Goal: Information Seeking & Learning: Find specific fact

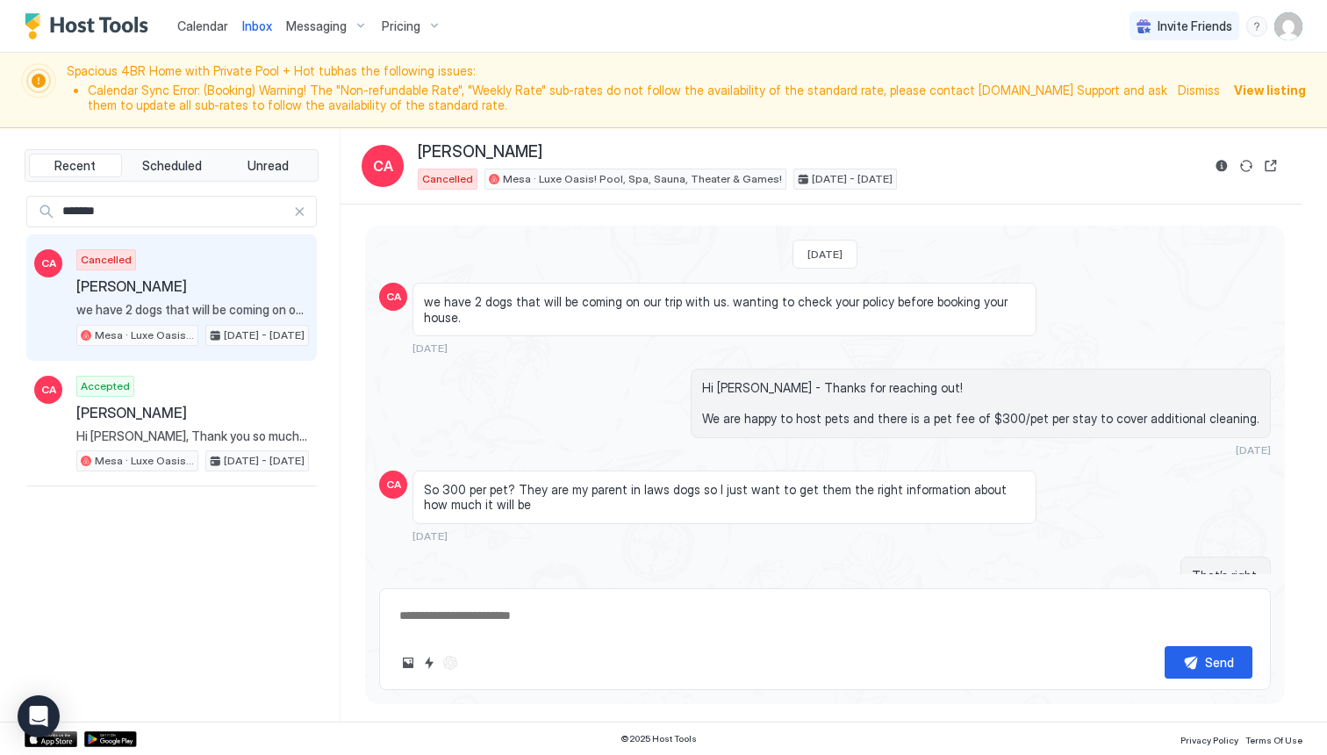
scroll to position [286, 0]
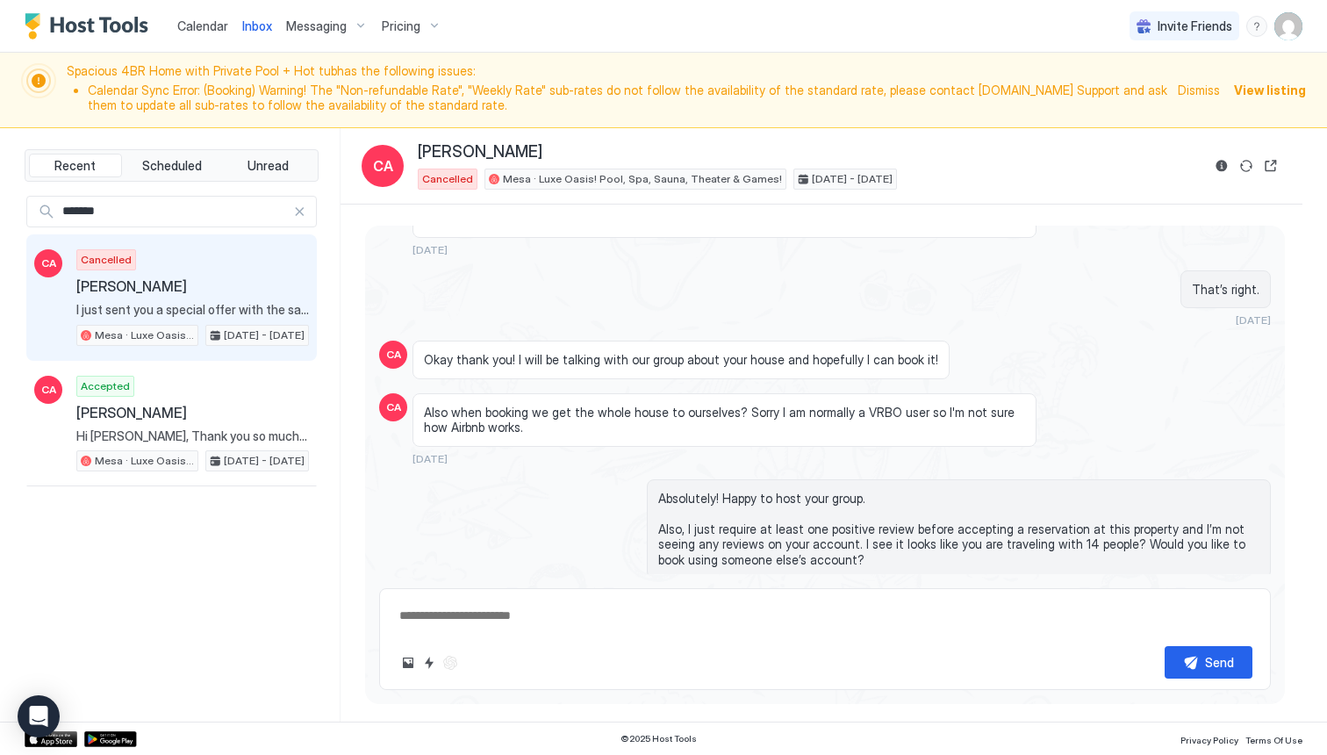
type textarea "*"
click at [648, 234] on div "So 300 per pet? They are my parent in laws dogs so I just want to get them the …" at bounding box center [724, 220] width 624 height 72
click at [310, 211] on div "*******" at bounding box center [171, 212] width 290 height 32
click at [303, 211] on div at bounding box center [299, 211] width 12 height 12
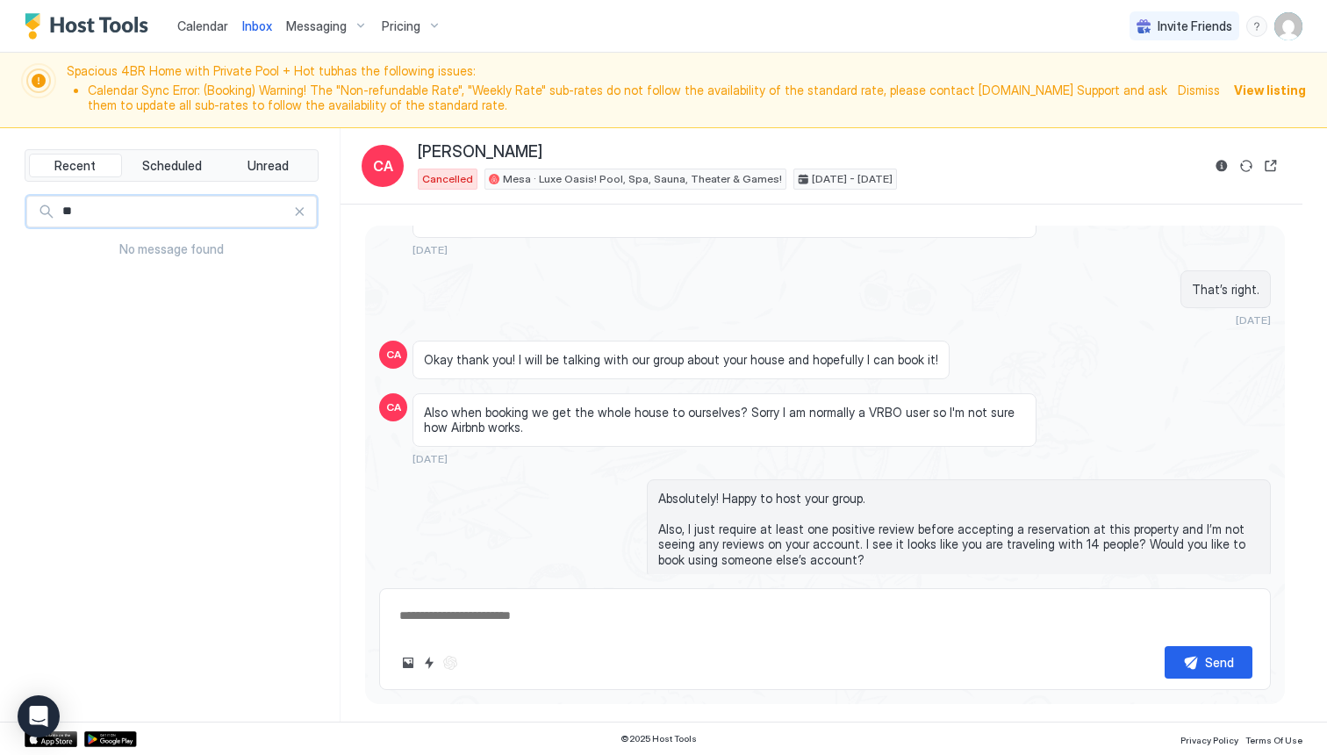
type input "*"
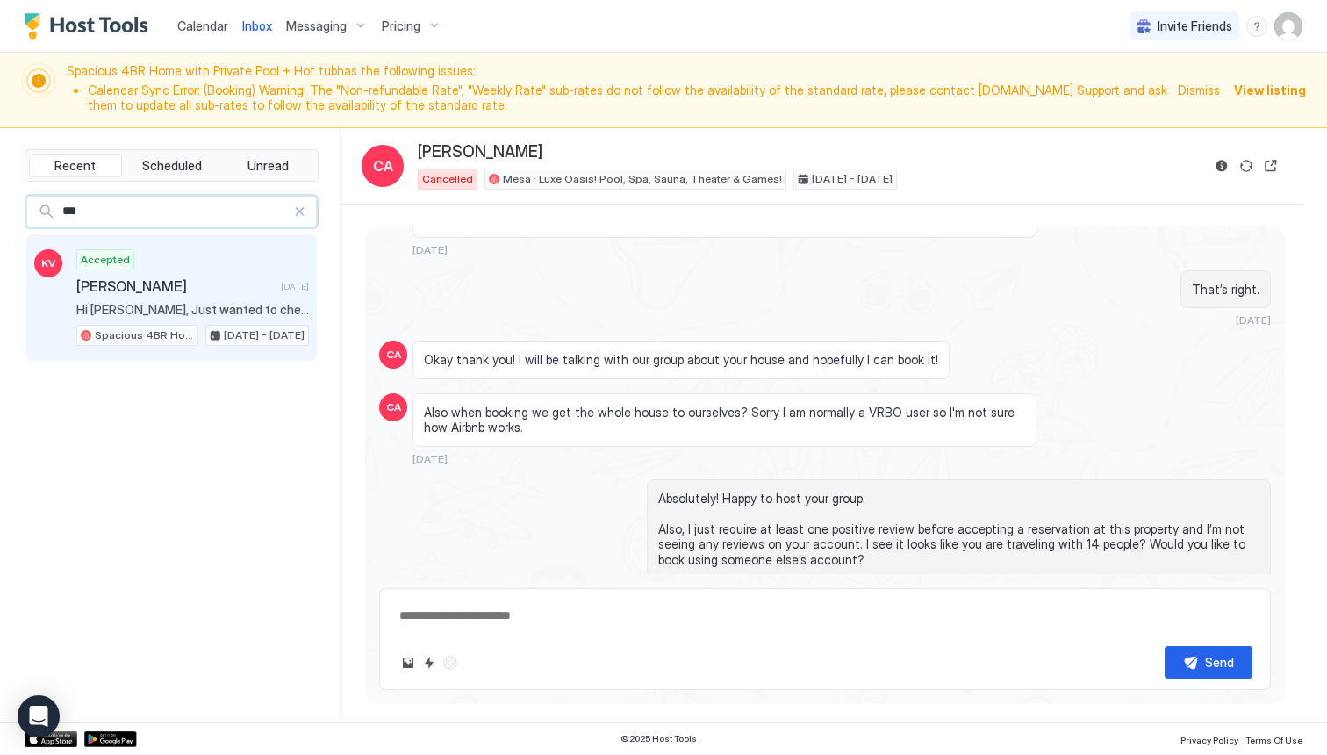
type input "***"
click at [184, 301] on div "Accepted [PERSON_NAME] [DATE] Hi [PERSON_NAME], Just wanted to check any early …" at bounding box center [192, 297] width 233 height 97
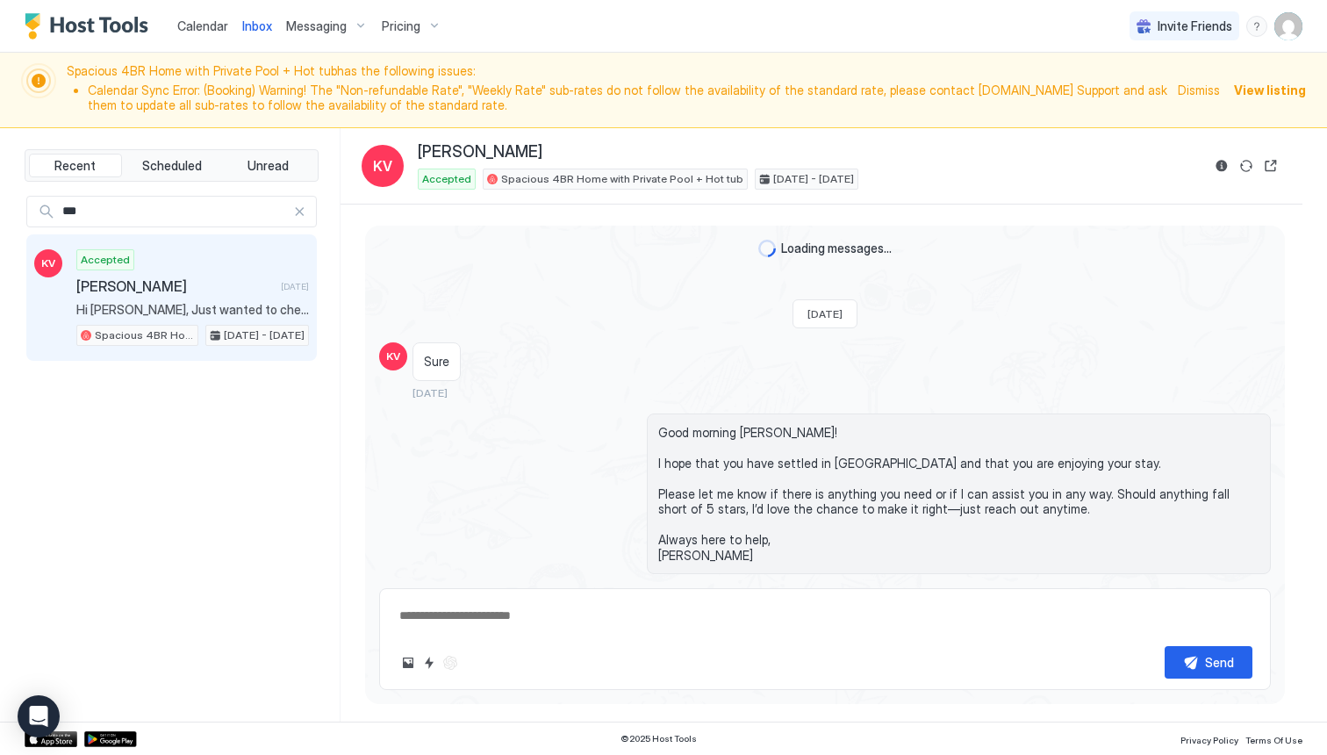
scroll to position [2590, 0]
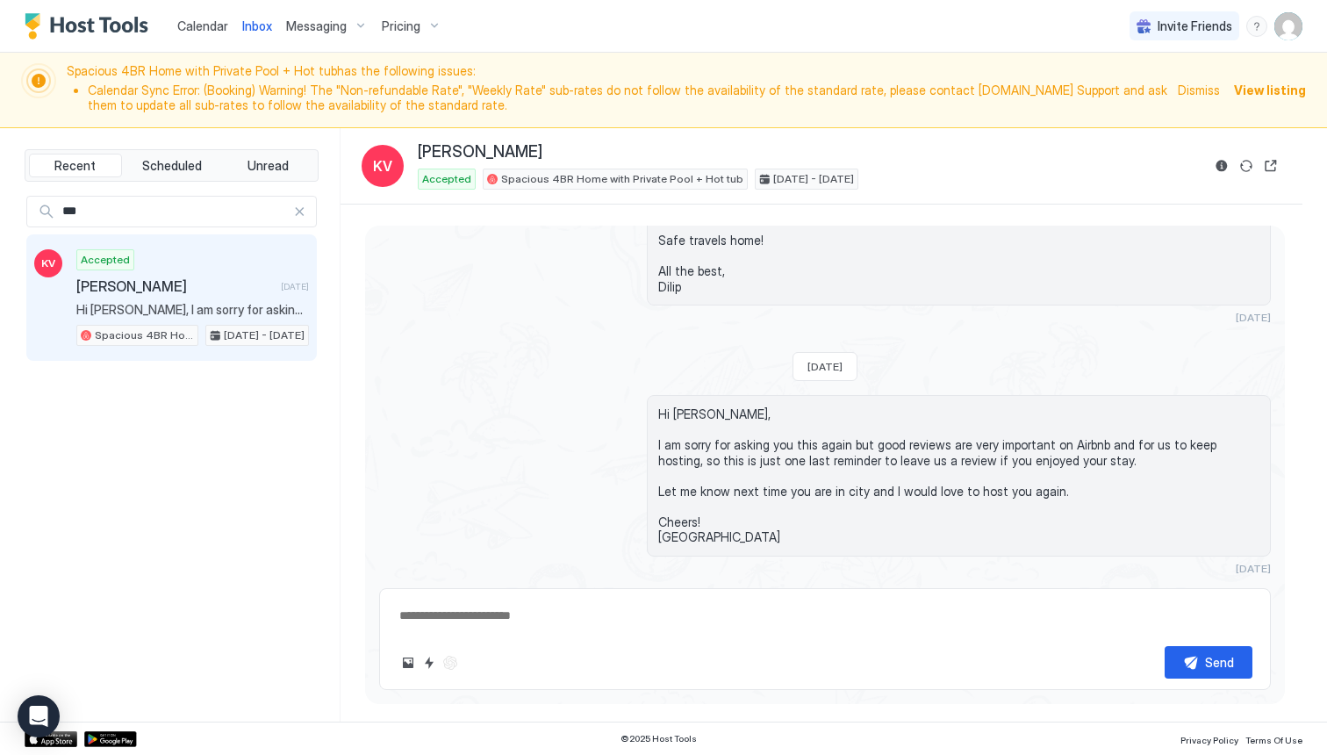
click at [302, 212] on div at bounding box center [299, 211] width 12 height 12
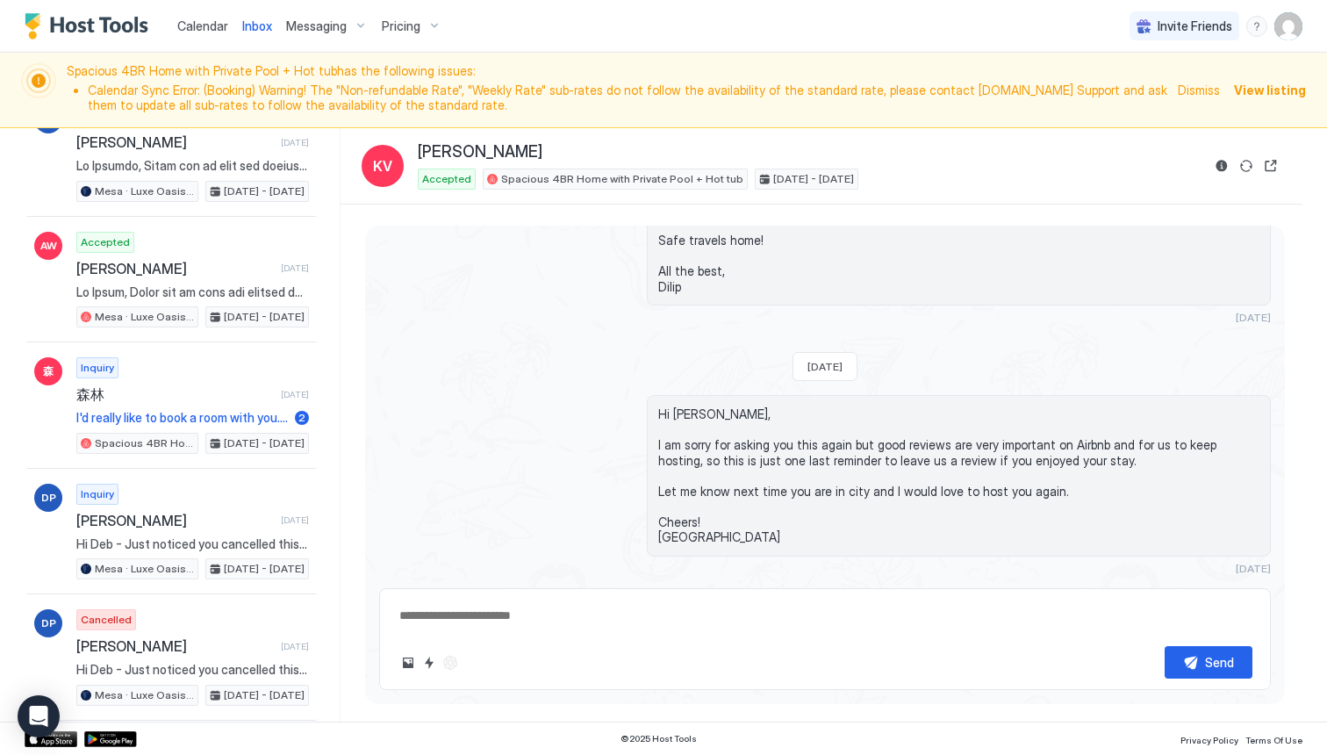
scroll to position [883, 0]
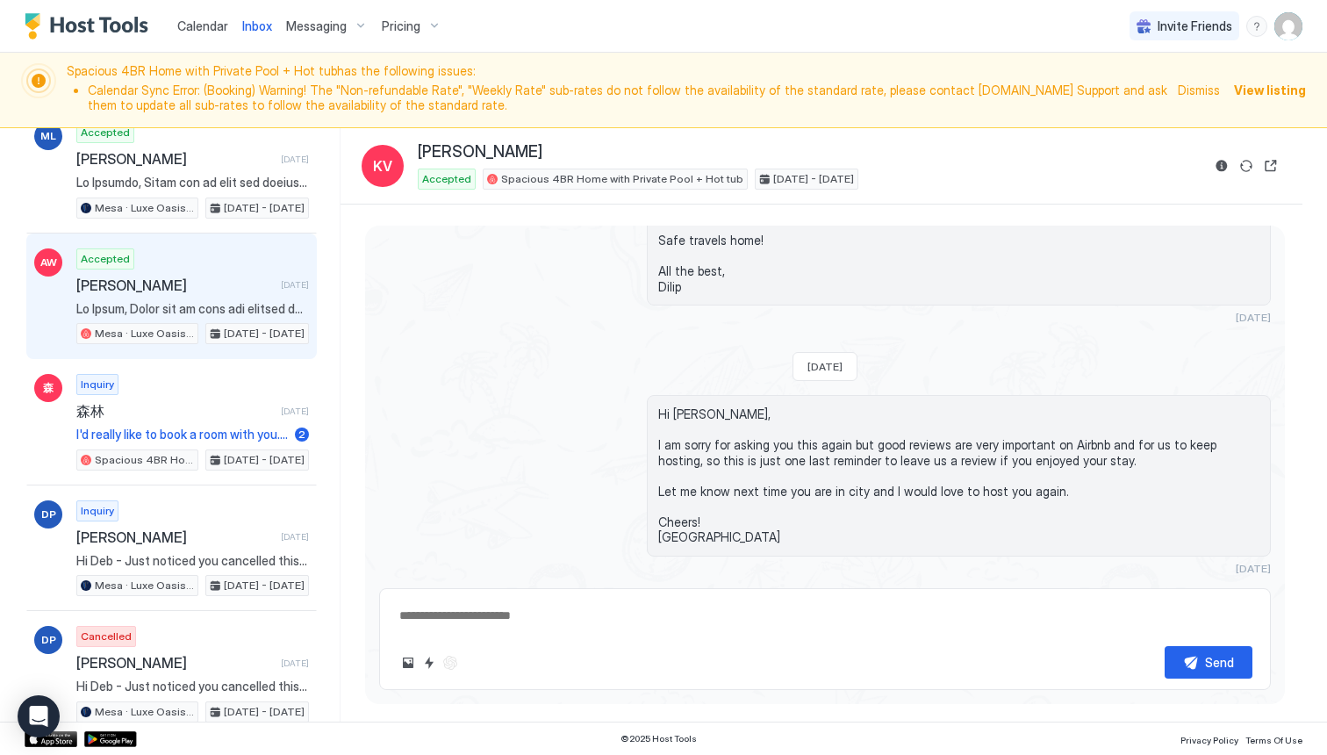
click at [233, 285] on span "[PERSON_NAME]" at bounding box center [174, 285] width 197 height 18
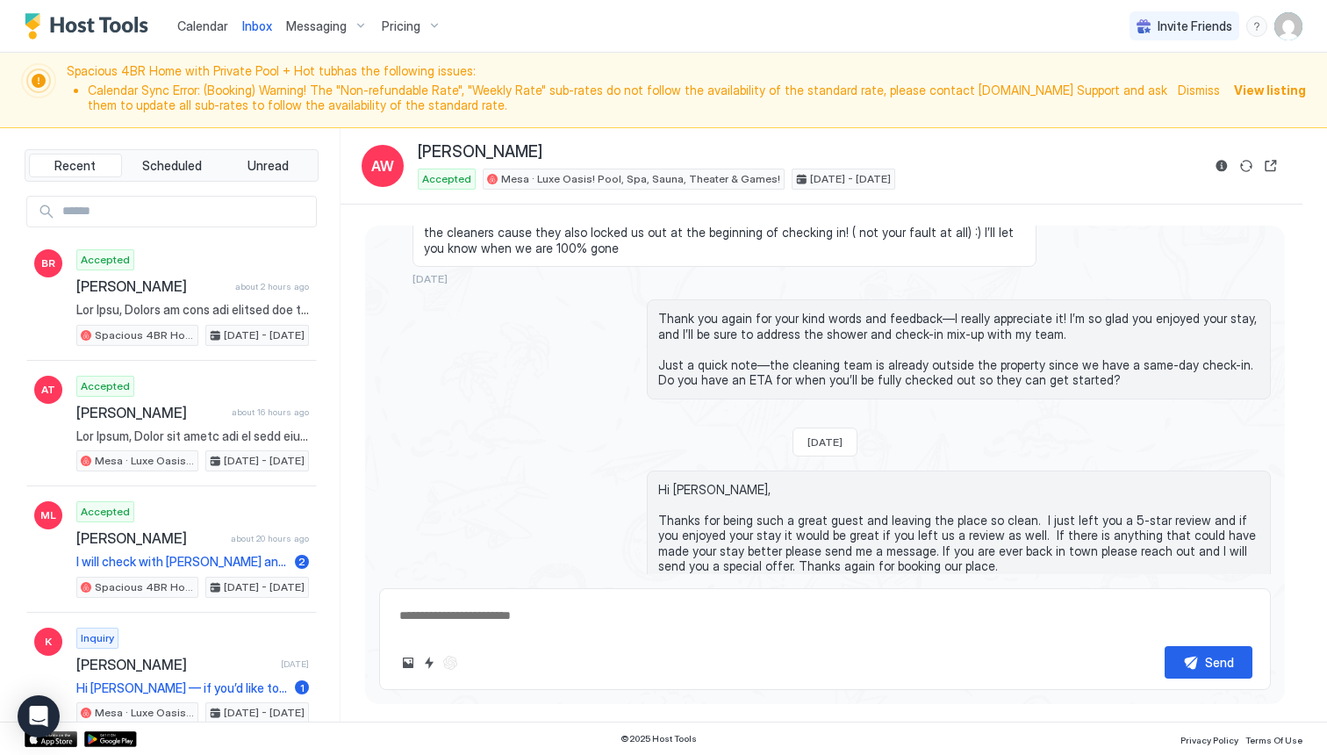
click at [219, 205] on input "Input Field" at bounding box center [185, 212] width 261 height 30
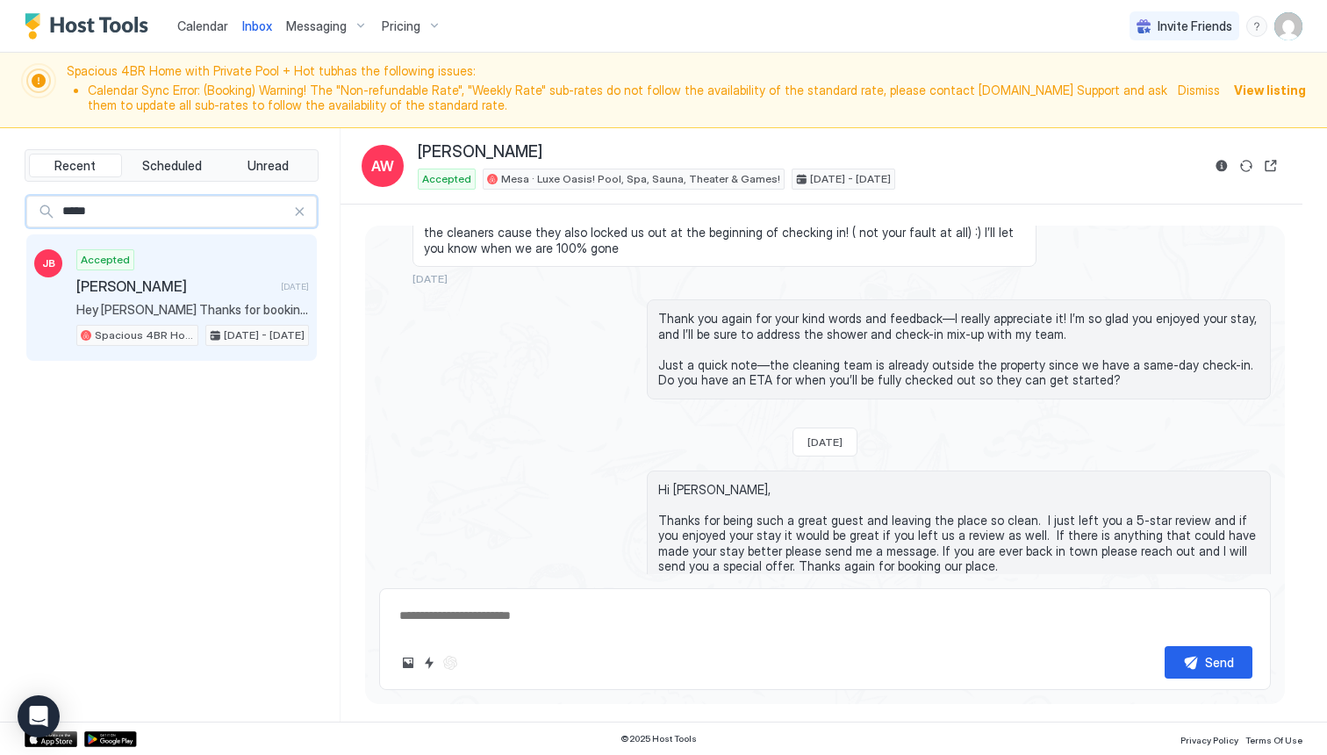
type input "*****"
click at [190, 297] on div "Accepted [PERSON_NAME] [DATE] Hey [PERSON_NAME] Thanks for booking our place! W…" at bounding box center [192, 297] width 233 height 97
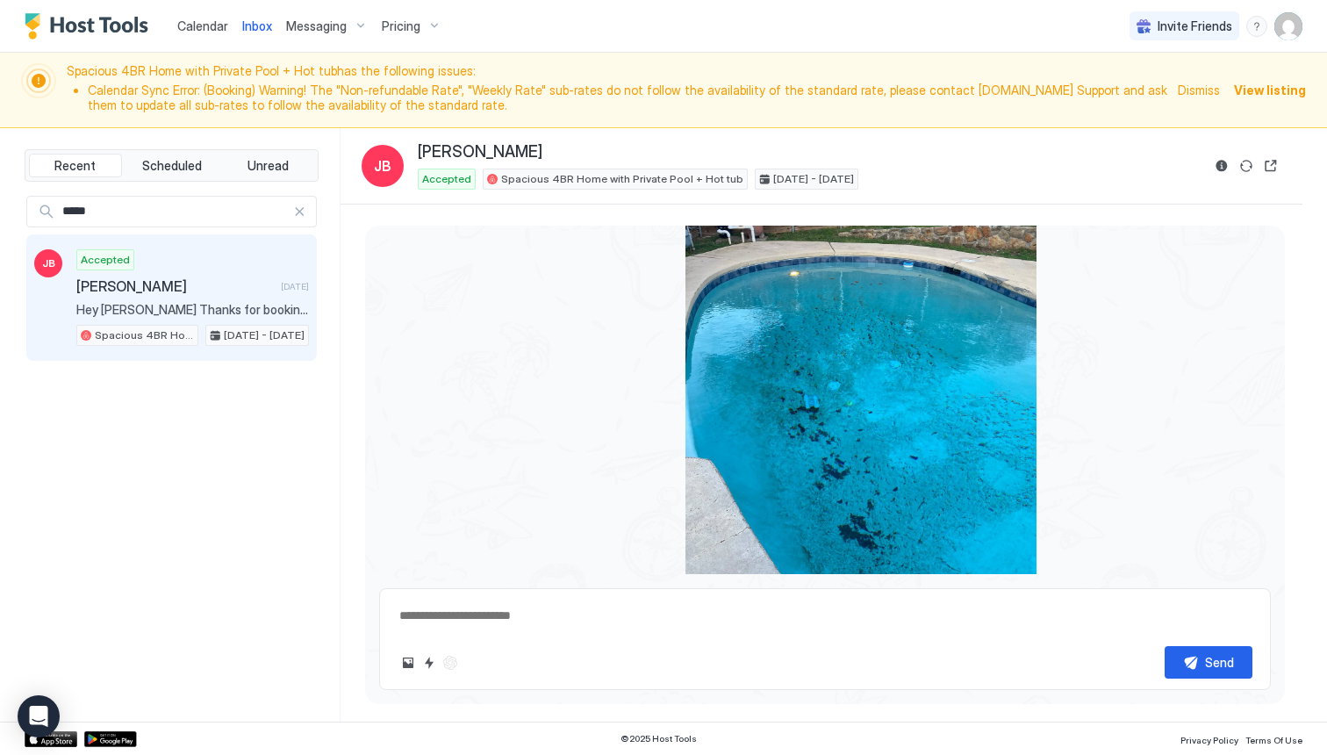
scroll to position [2860, 0]
click at [858, 356] on div "View image" at bounding box center [860, 378] width 351 height 468
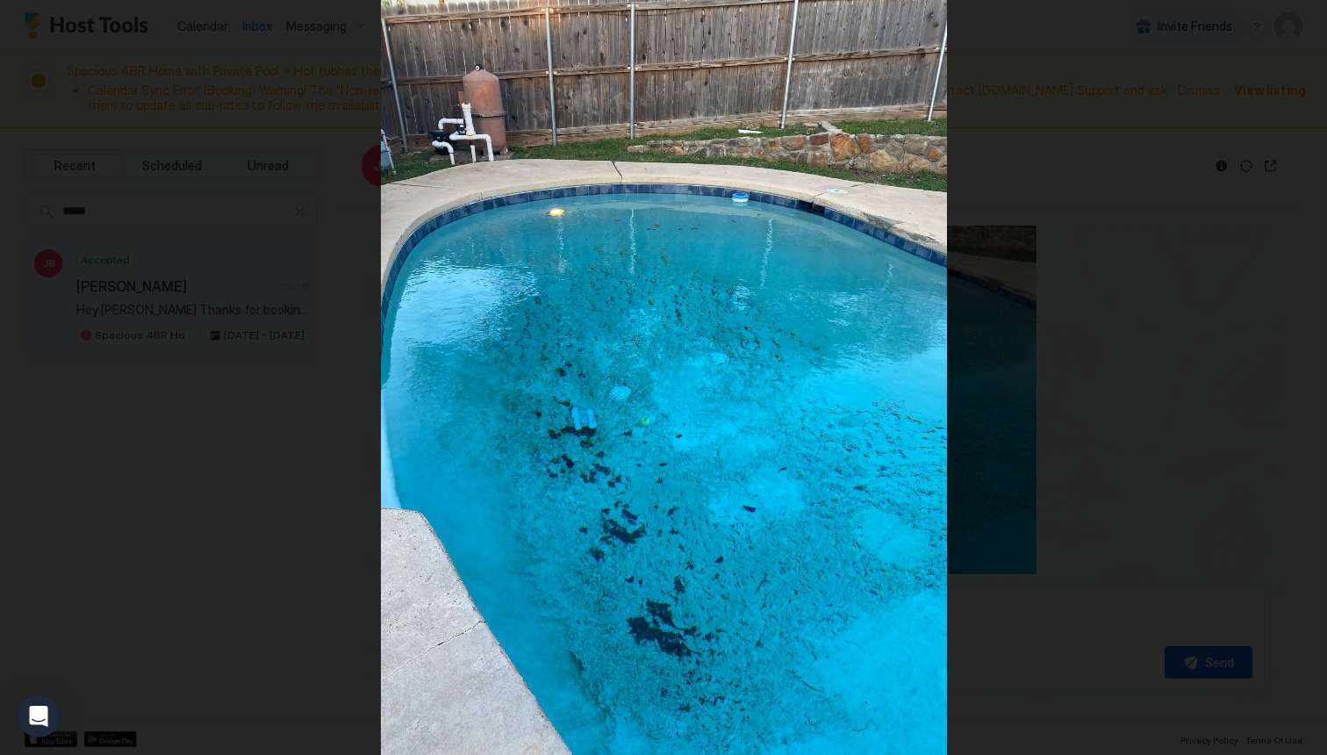
click at [337, 448] on div at bounding box center [663, 377] width 1327 height 755
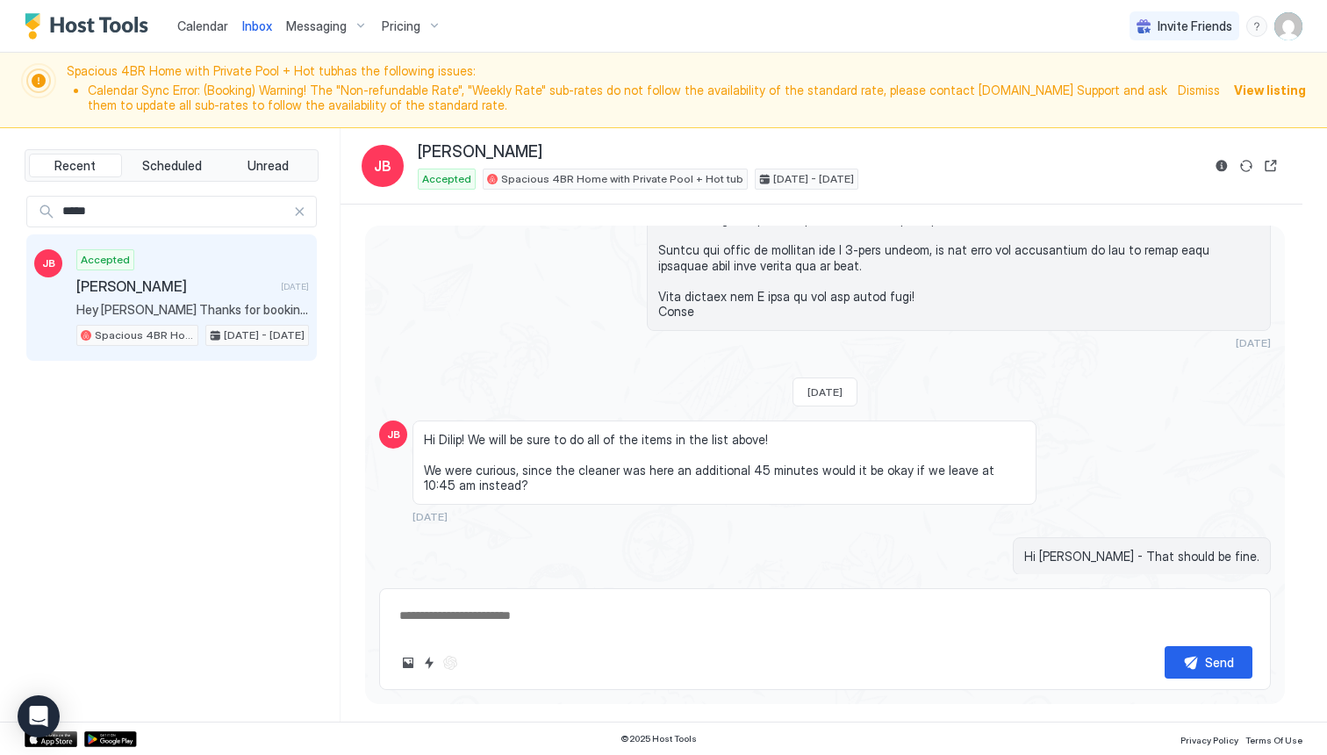
scroll to position [6472, 0]
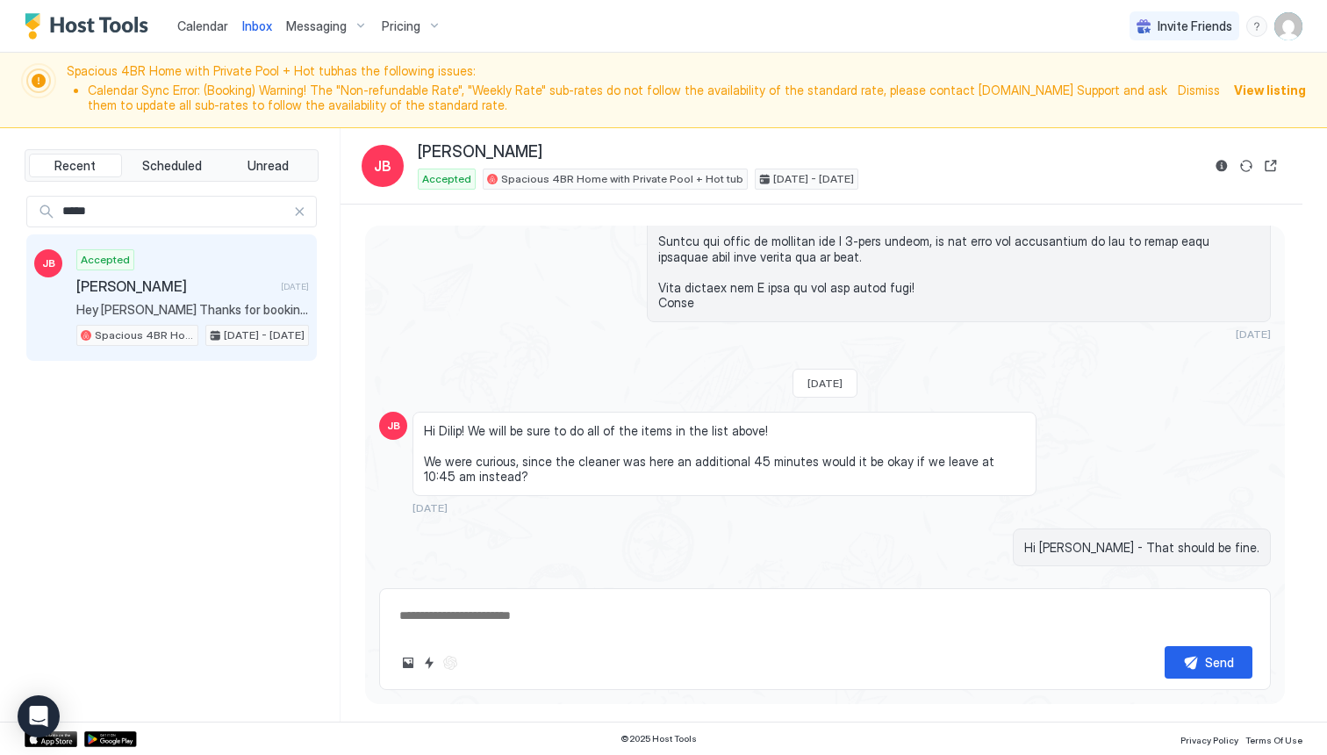
click at [297, 214] on div at bounding box center [299, 211] width 12 height 12
type input "******"
click at [224, 286] on span "[PERSON_NAME]" at bounding box center [149, 286] width 147 height 18
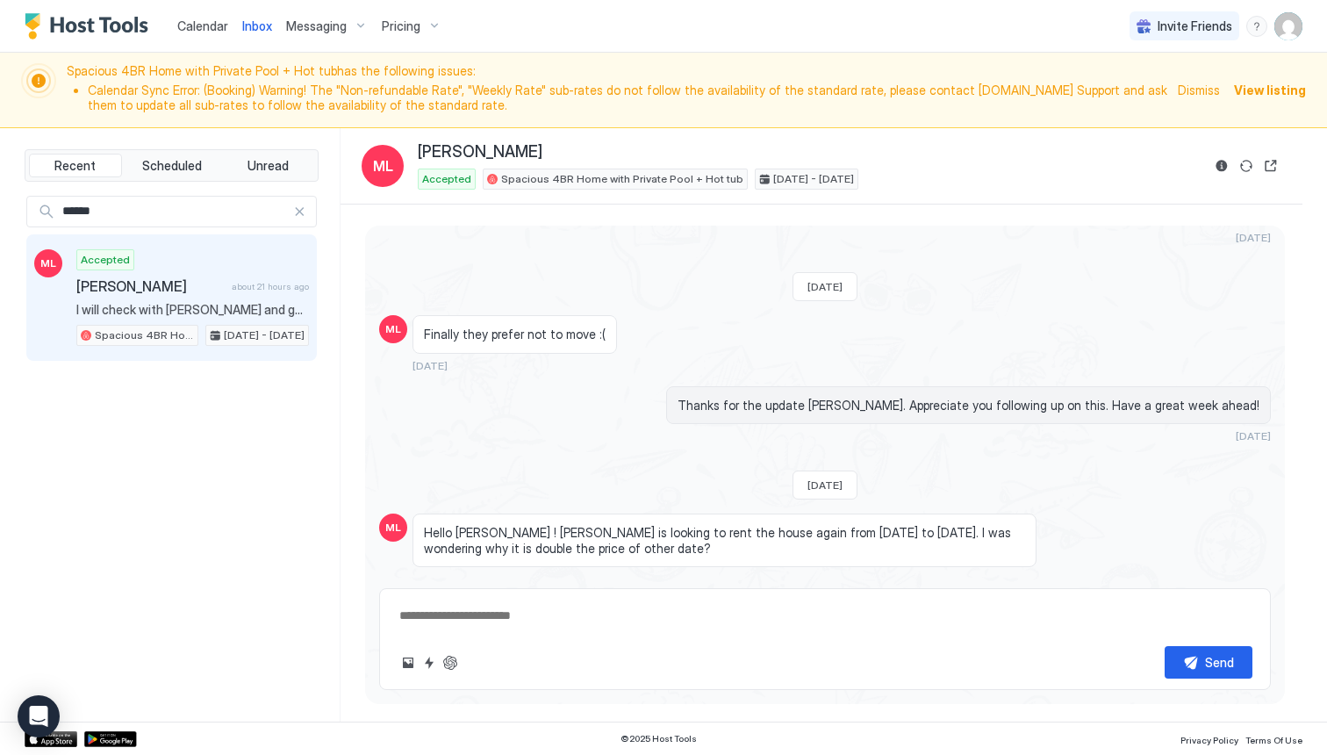
scroll to position [13543, 0]
click at [301, 212] on div at bounding box center [299, 211] width 12 height 12
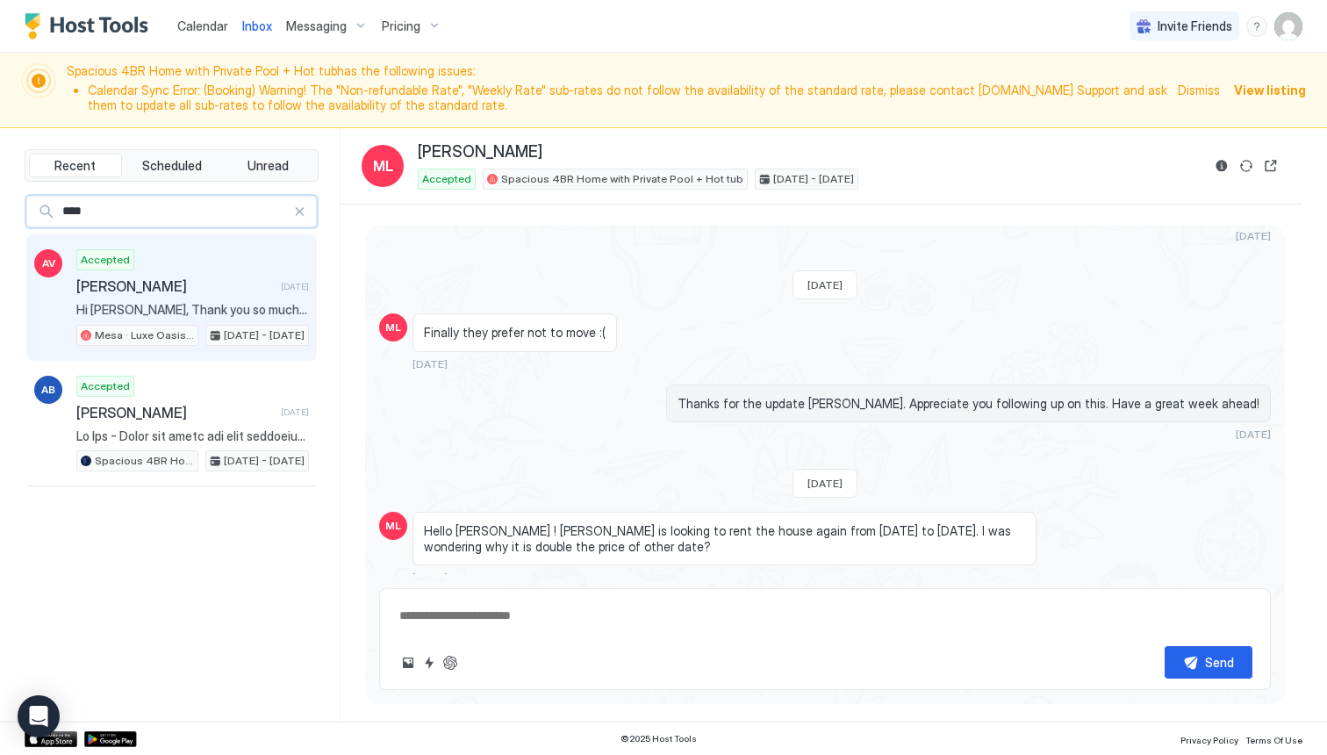
type input "***"
click at [210, 288] on span "[PERSON_NAME]" at bounding box center [174, 286] width 197 height 18
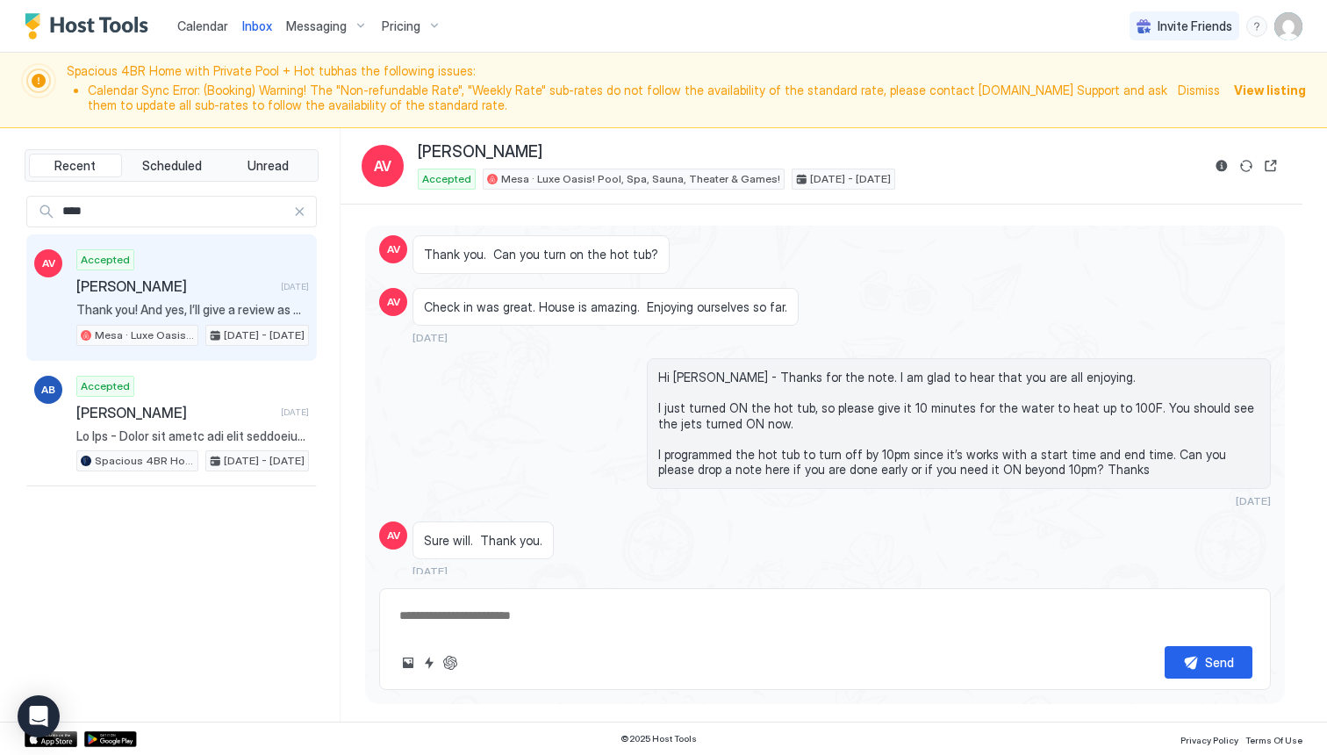
scroll to position [882, 0]
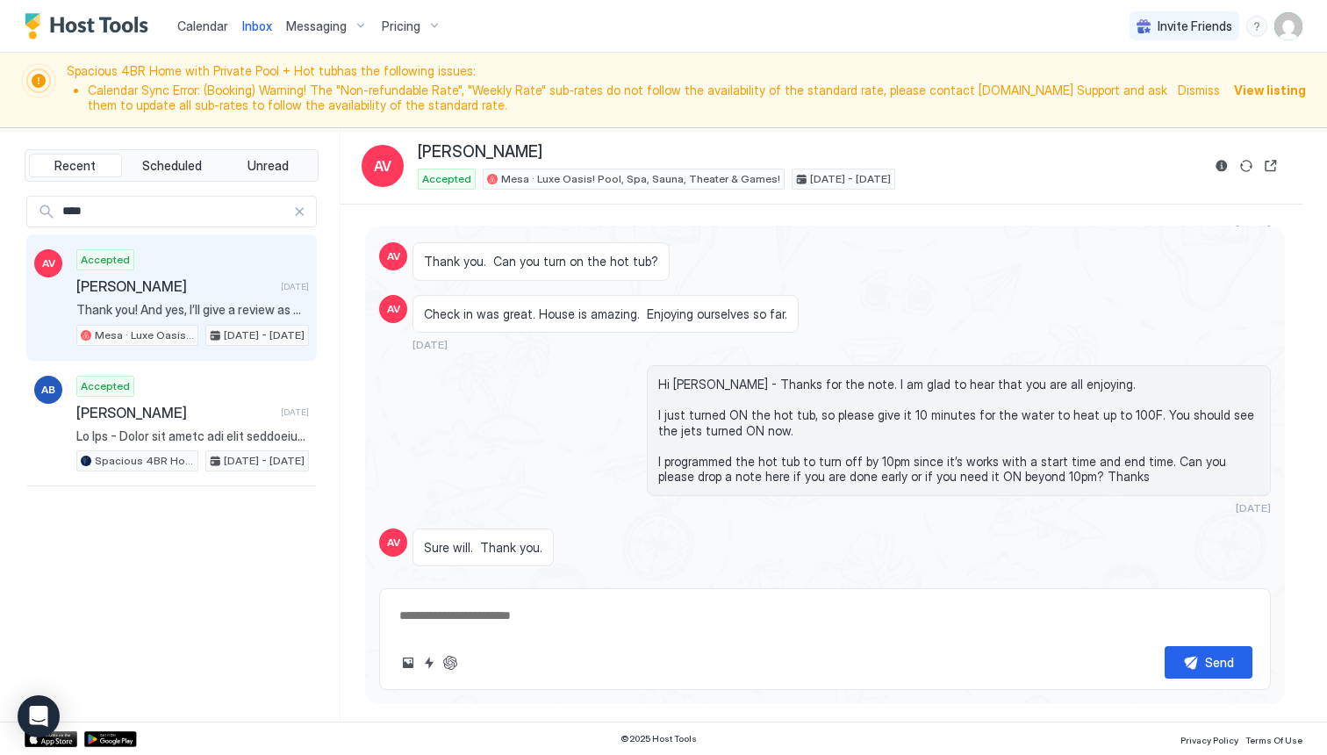
click at [301, 210] on div at bounding box center [299, 211] width 12 height 12
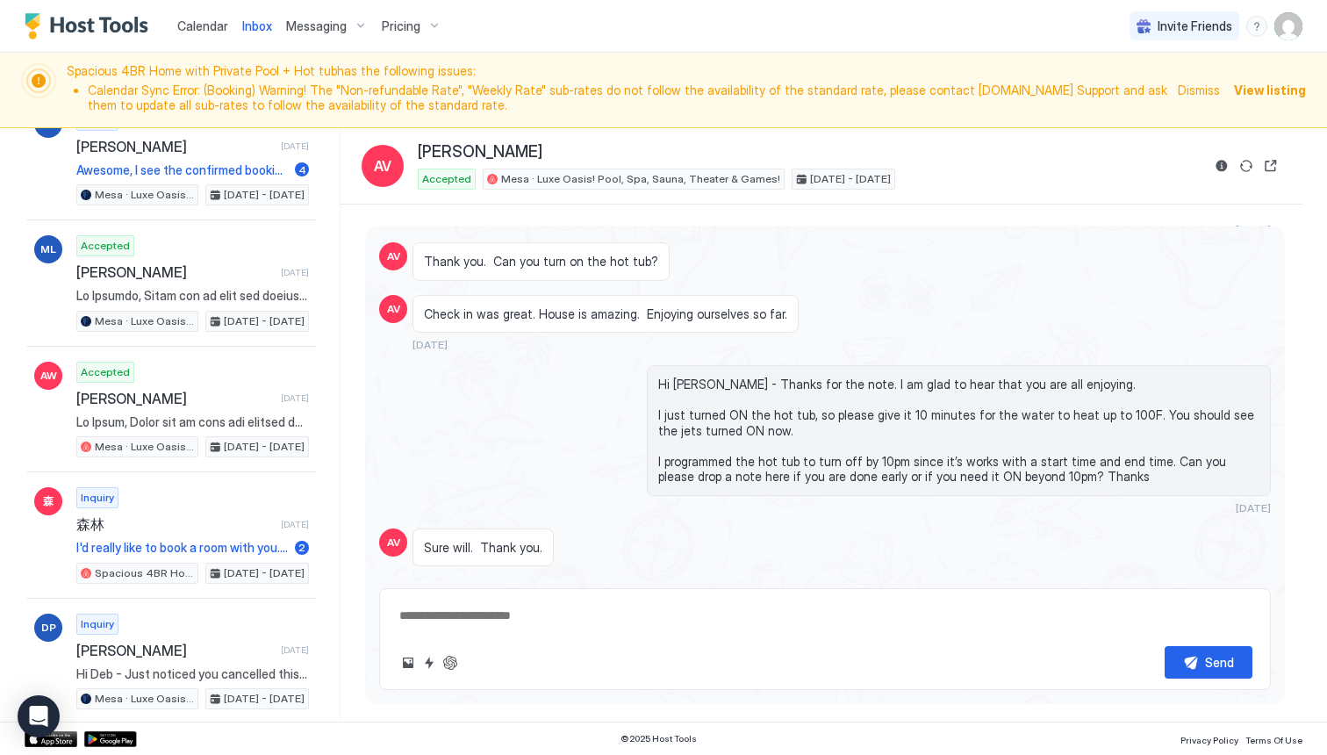
scroll to position [780, 0]
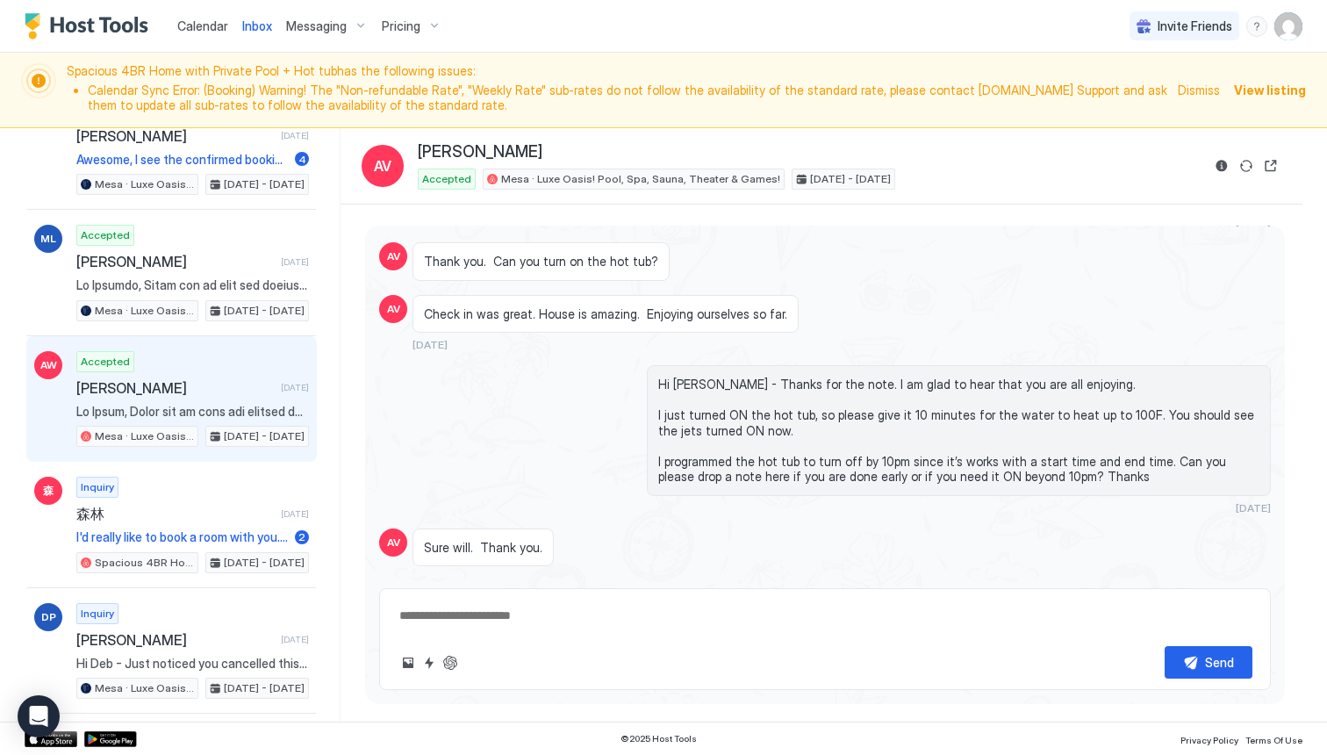
click at [202, 398] on div "Accepted [PERSON_NAME] [DATE] Mesa · Luxe Oasis! Pool, Spa, Sauna, Theater & Ga…" at bounding box center [192, 399] width 233 height 97
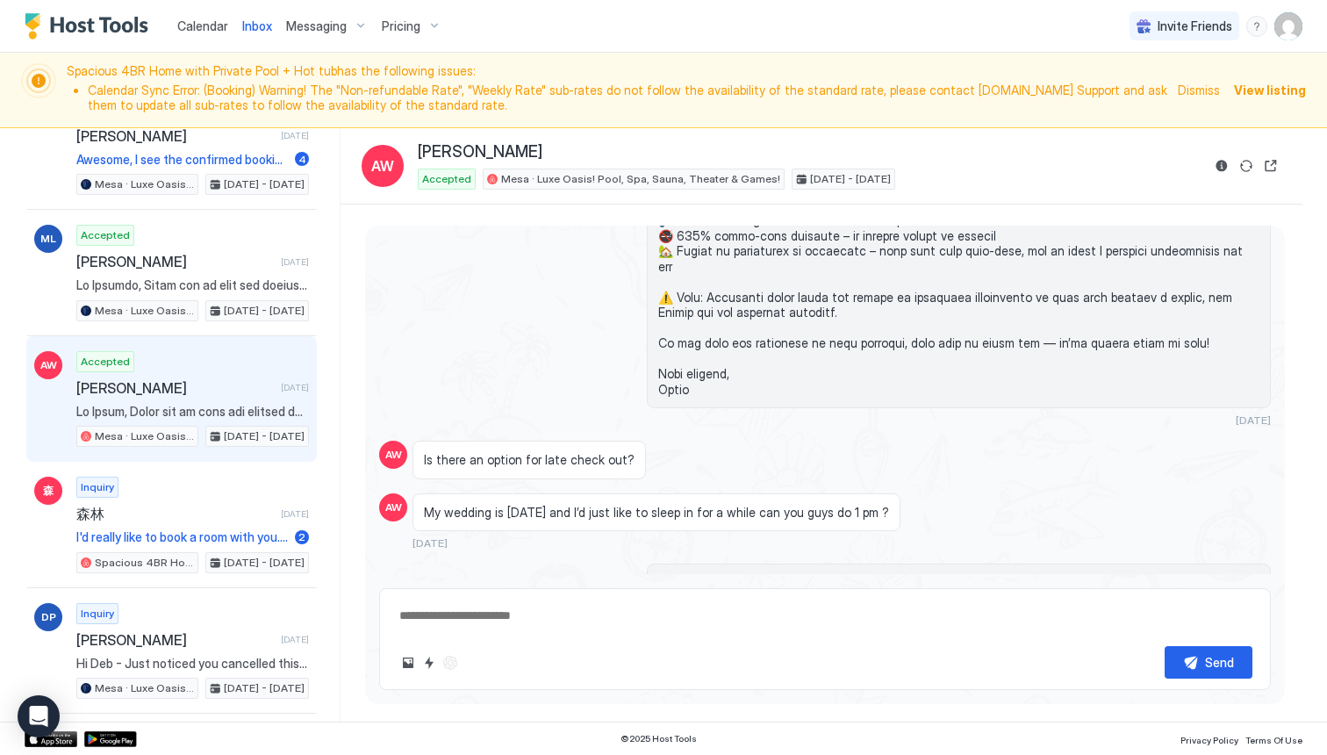
scroll to position [424, 0]
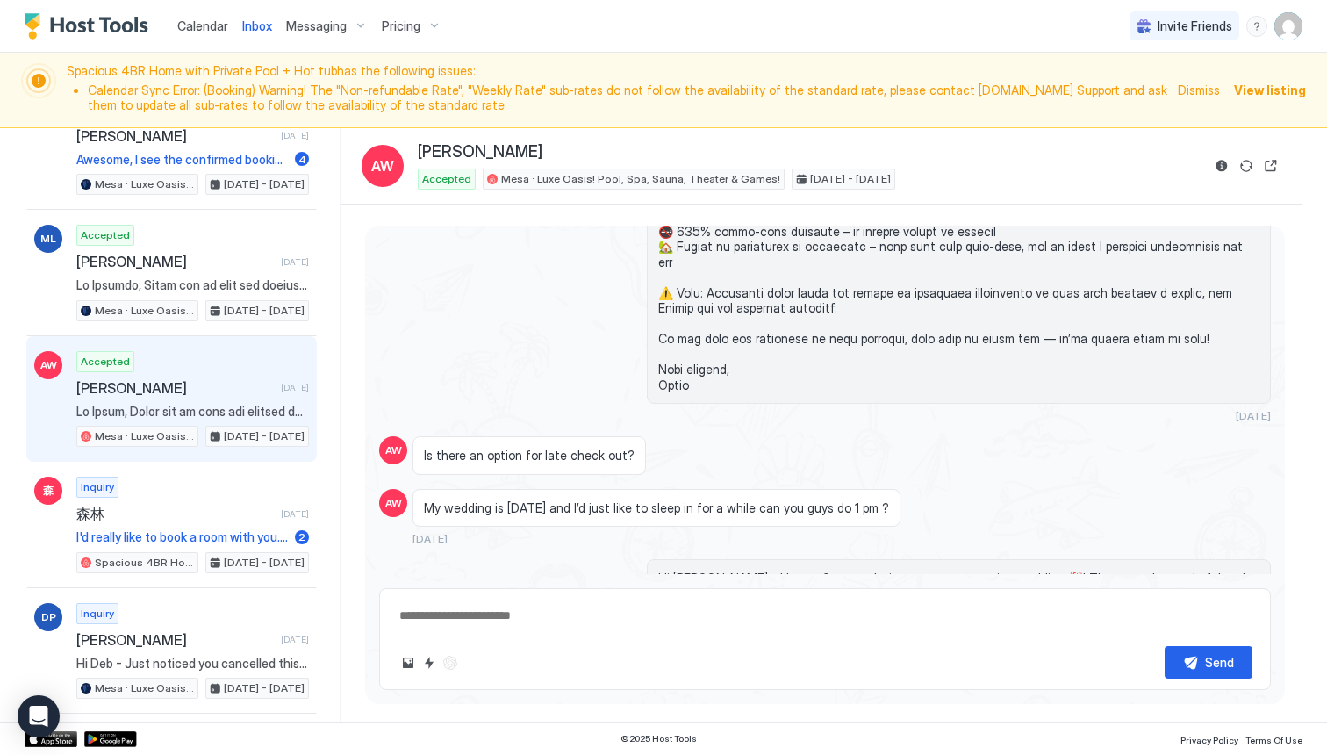
click at [477, 500] on span "My wedding is [DATE] and I’d just like to sleep in for a while can you guys do …" at bounding box center [656, 508] width 465 height 16
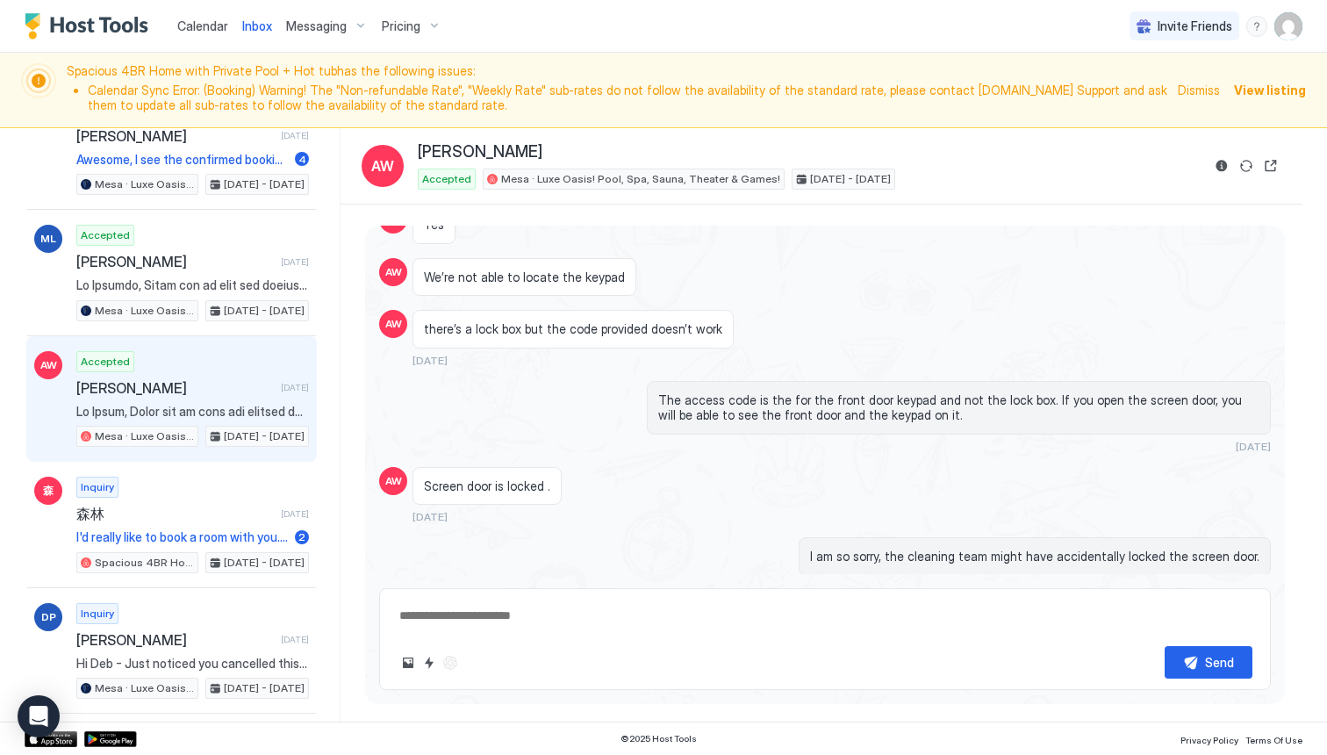
scroll to position [3279, 0]
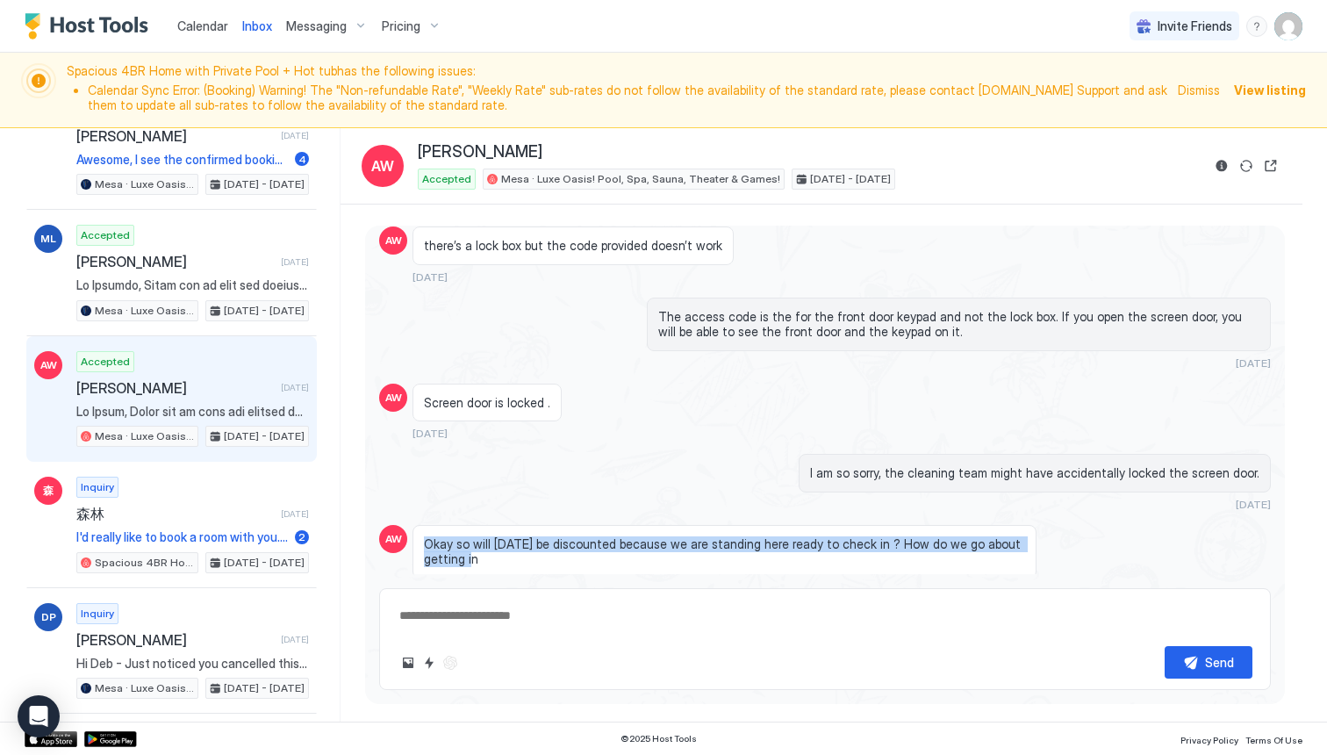
drag, startPoint x: 424, startPoint y: 456, endPoint x: 449, endPoint y: 473, distance: 30.4
click at [449, 536] on span "Okay so will [DATE] be discounted because we are standing here ready to check i…" at bounding box center [724, 551] width 601 height 31
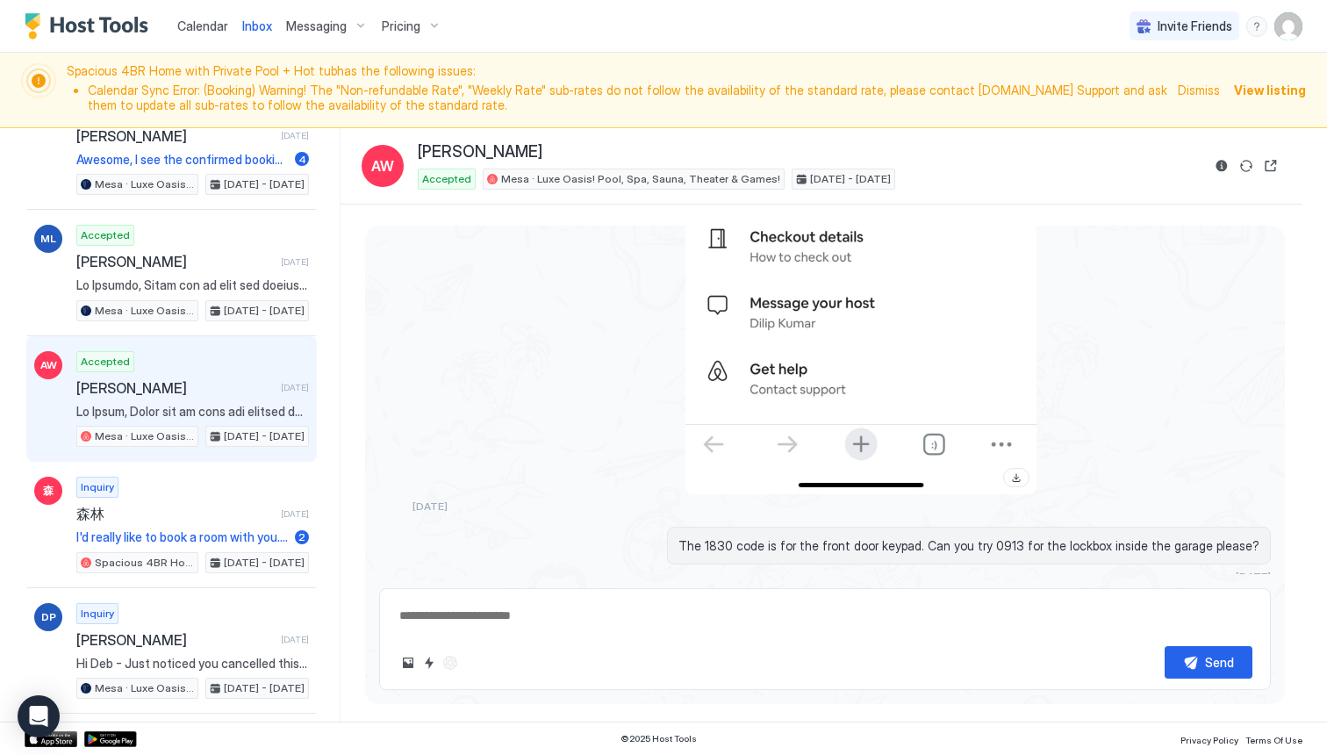
scroll to position [4938, 0]
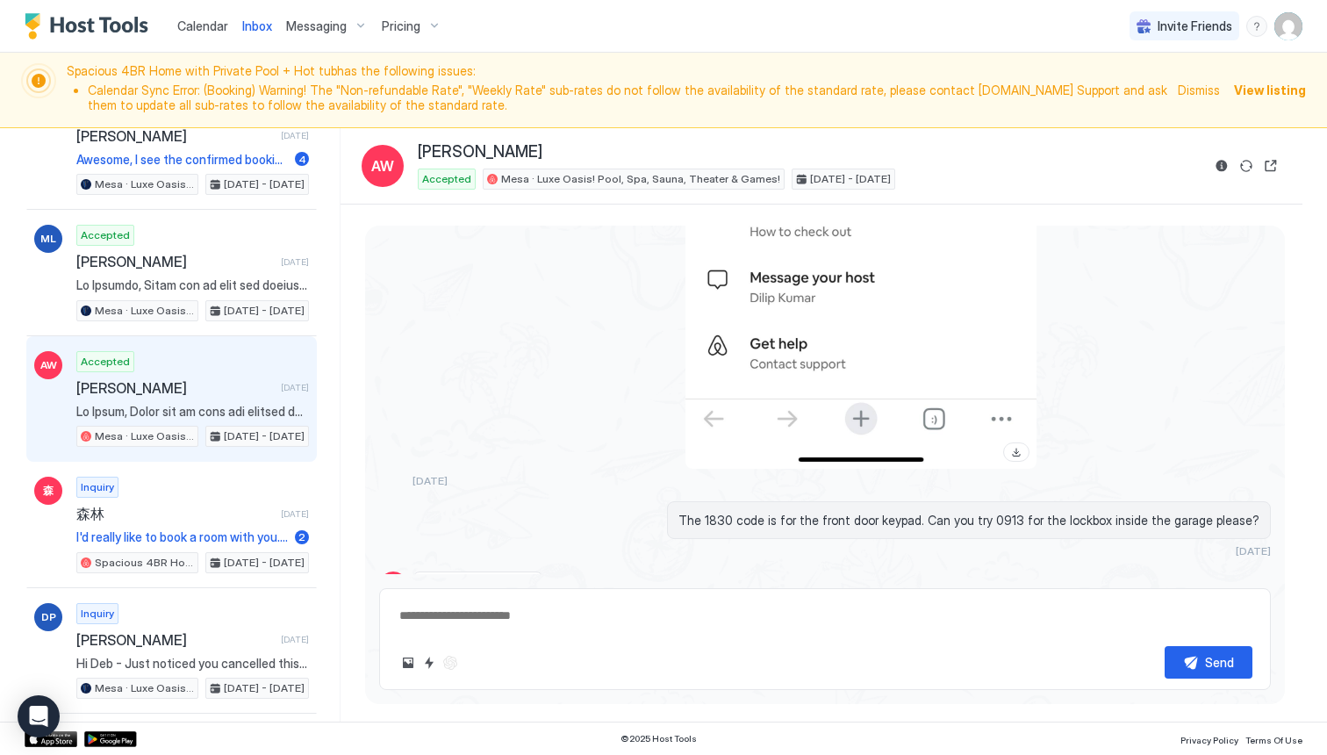
click at [1157, 654] on span "I am truly sorry for the check-in experience you had. This is not the standard …" at bounding box center [958, 669] width 601 height 31
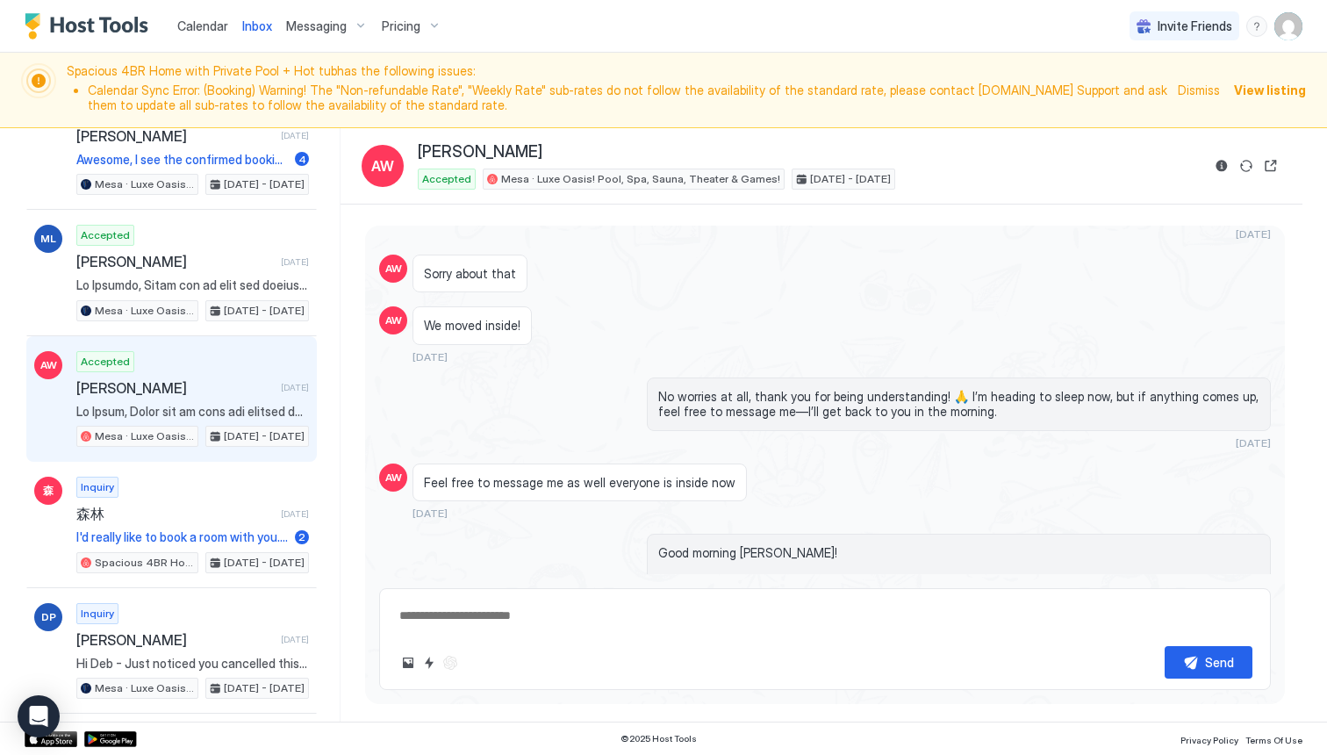
scroll to position [6488, 0]
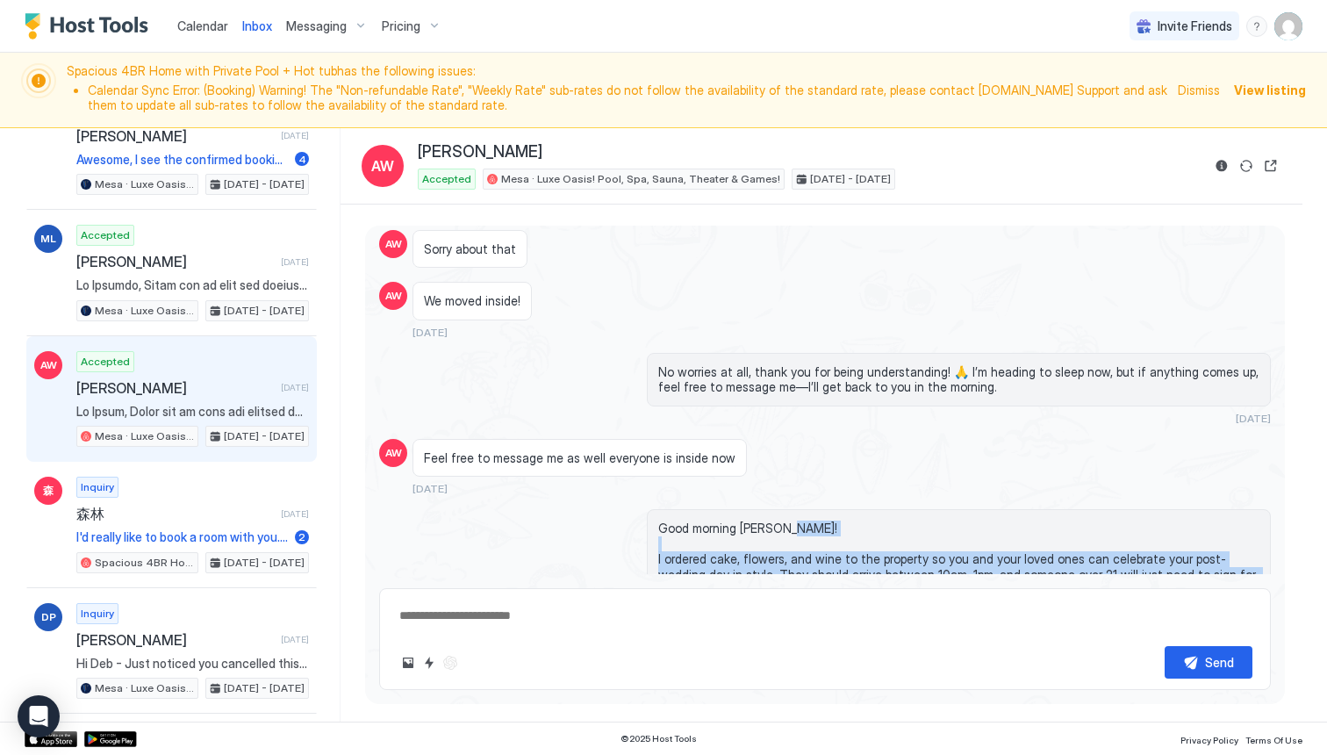
drag, startPoint x: 657, startPoint y: 452, endPoint x: 684, endPoint y: 480, distance: 39.1
click at [684, 509] on div "Good morning [PERSON_NAME]! I ordered cake, flowers, and wine to the property s…" at bounding box center [959, 582] width 624 height 146
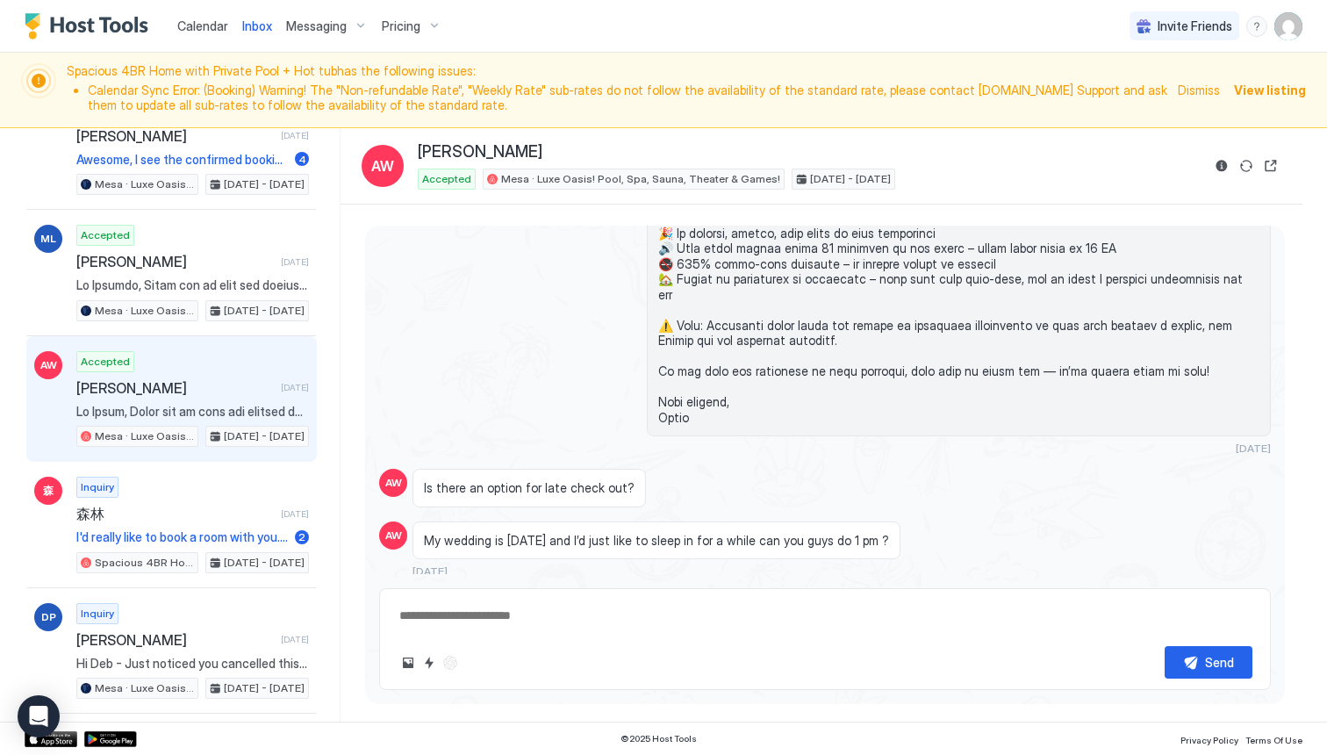
scroll to position [393, 0]
click at [819, 531] on span "My wedding is [DATE] and I’d just like to sleep in for a while can you guys do …" at bounding box center [656, 539] width 465 height 16
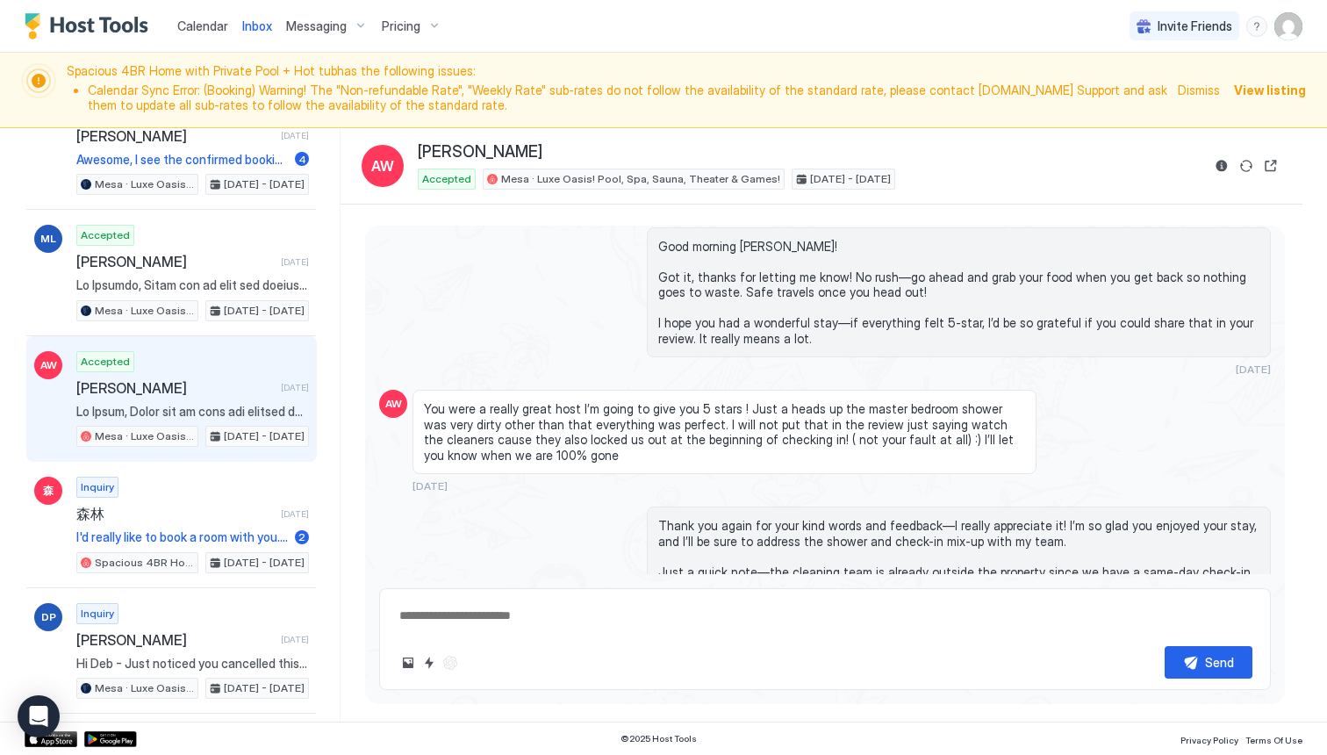
scroll to position [7676, 0]
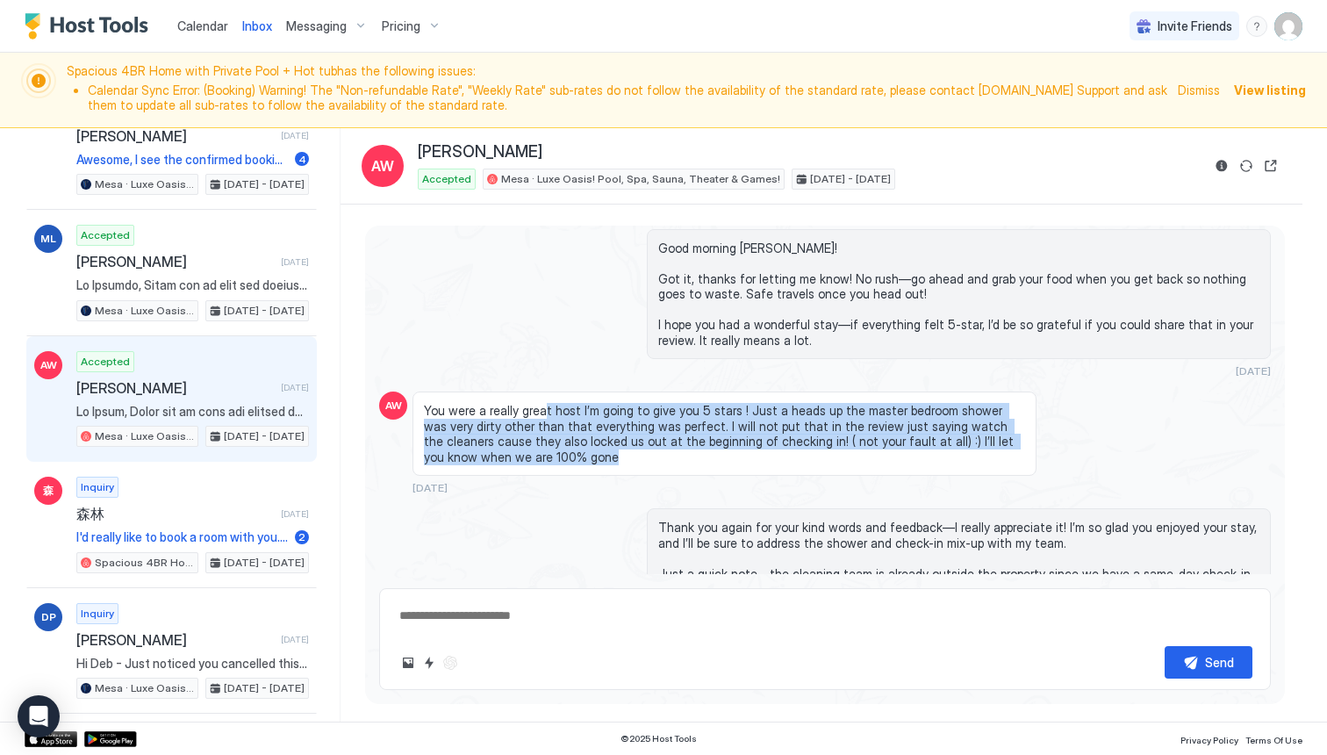
drag, startPoint x: 539, startPoint y: 285, endPoint x: 773, endPoint y: 341, distance: 240.9
click at [773, 403] on span "You were a really great host I’m going to give you 5 stars ! Just a heads up th…" at bounding box center [724, 433] width 601 height 61
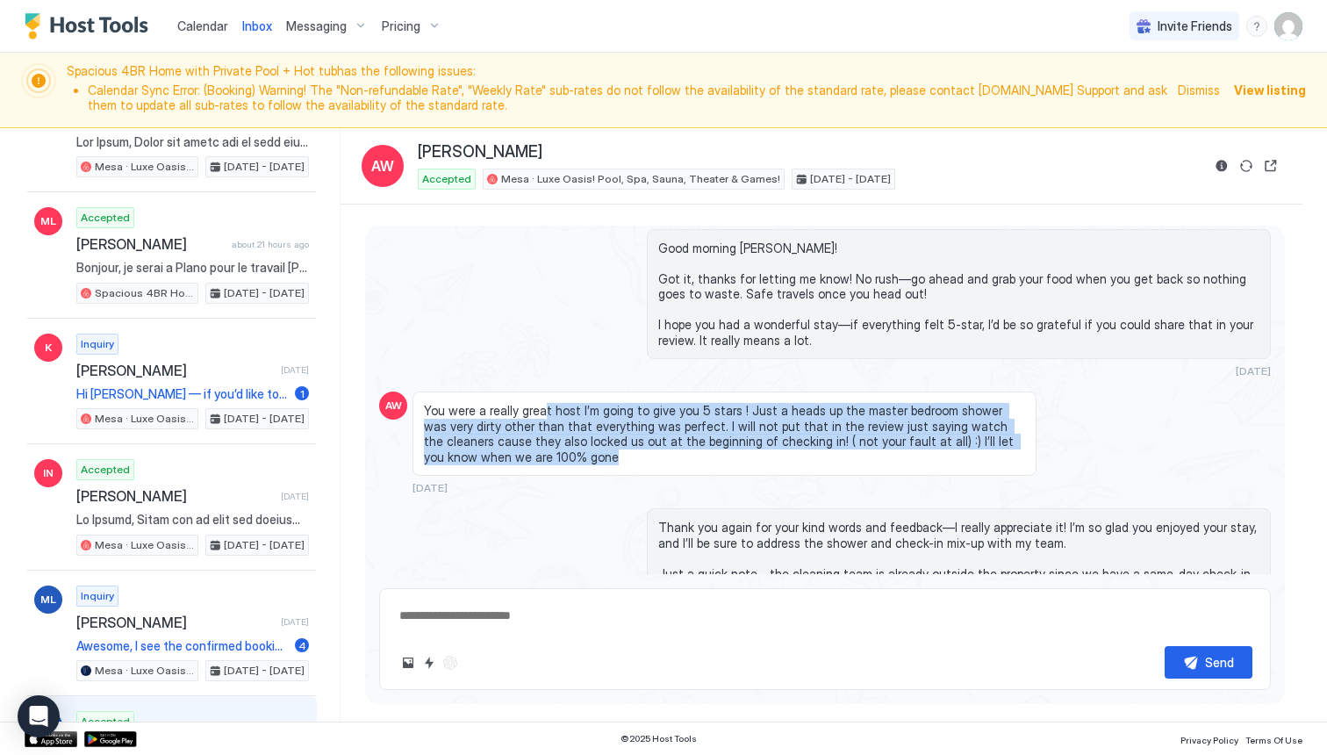
scroll to position [0, 0]
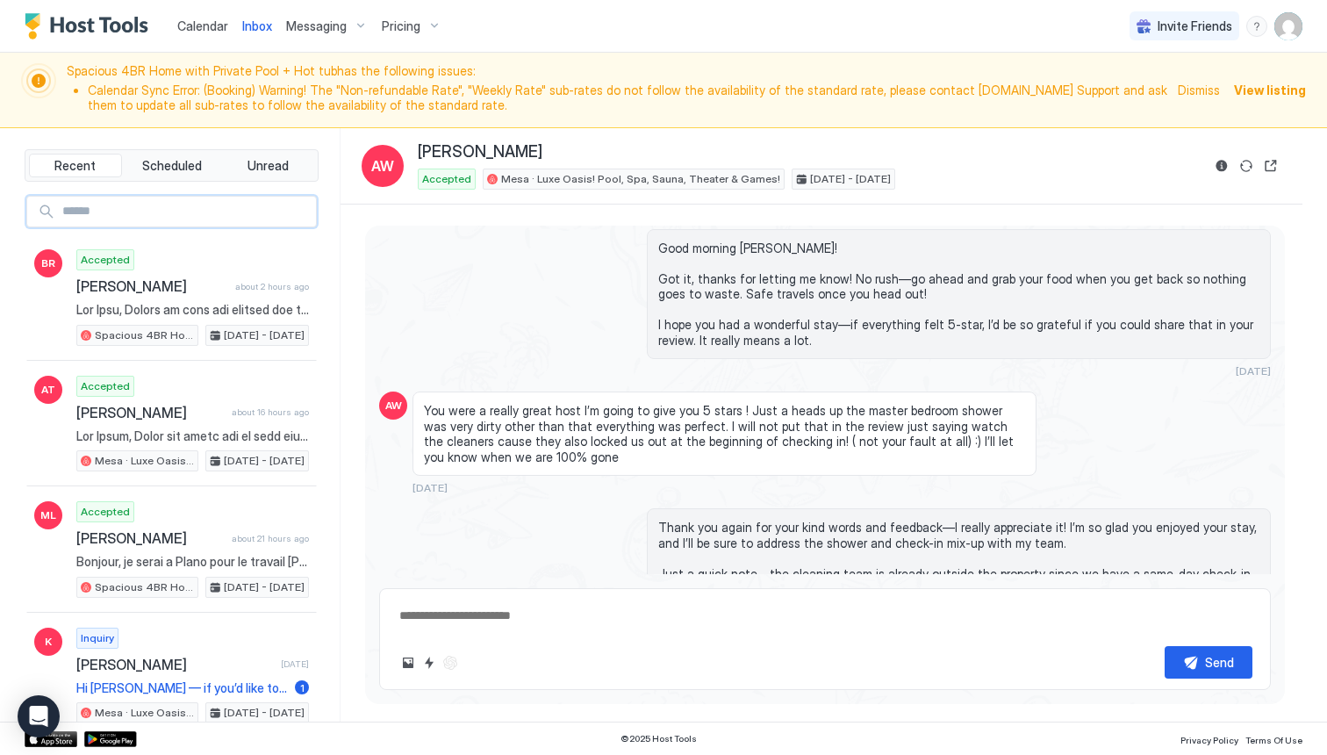
click at [258, 209] on input "Input Field" at bounding box center [185, 212] width 261 height 30
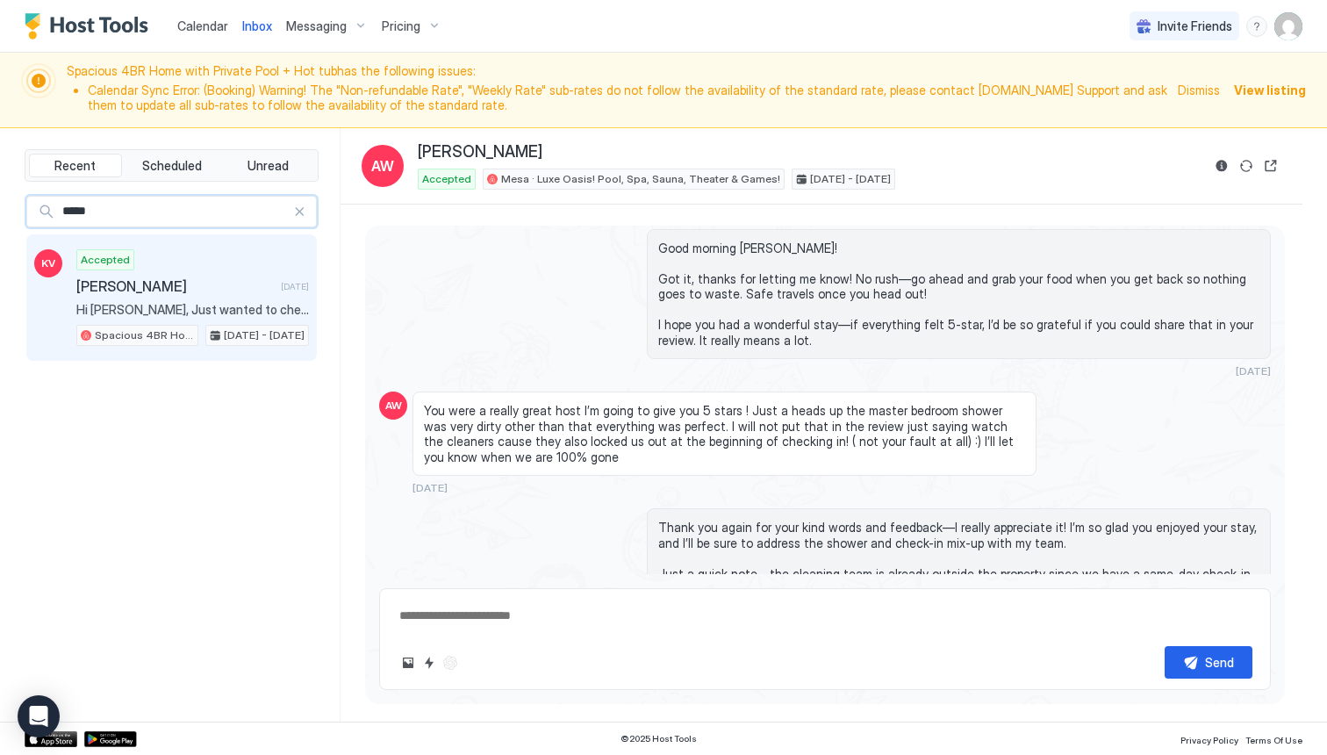
type input "*****"
click at [178, 281] on span "[PERSON_NAME]" at bounding box center [174, 286] width 197 height 18
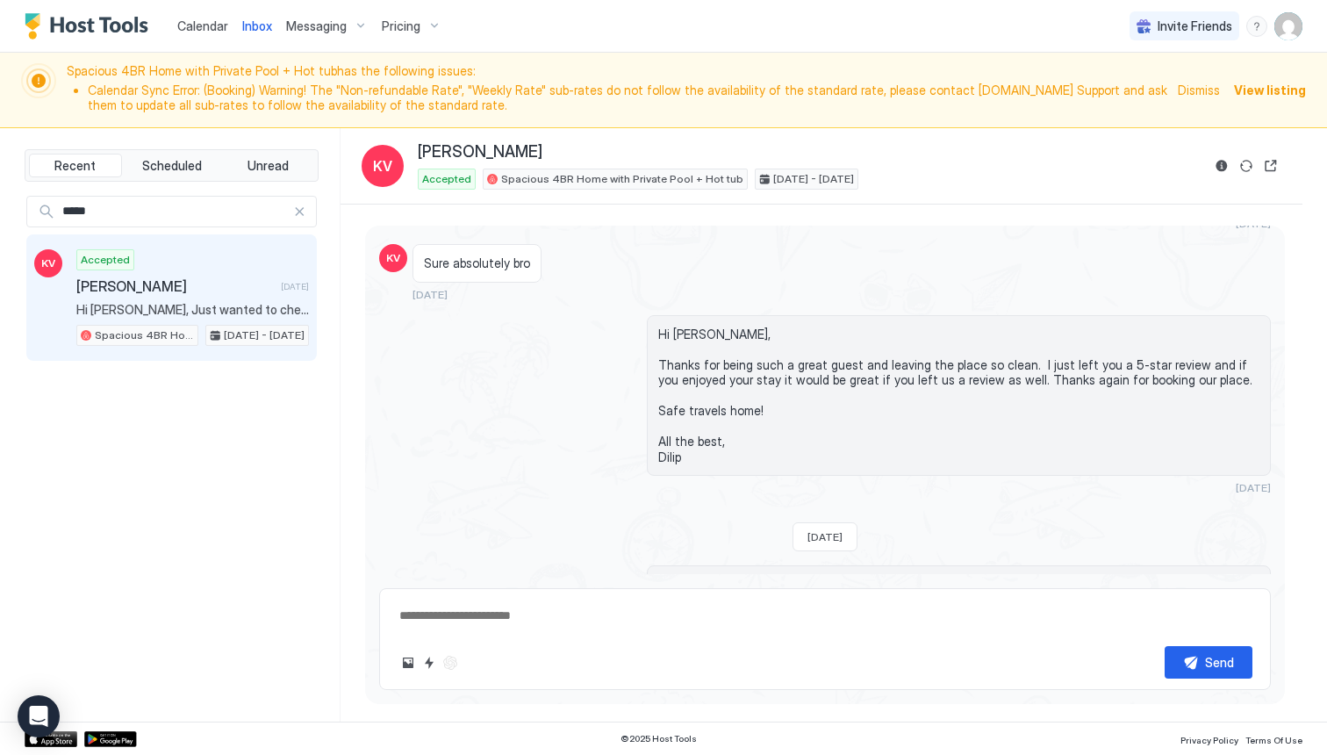
scroll to position [8051, 0]
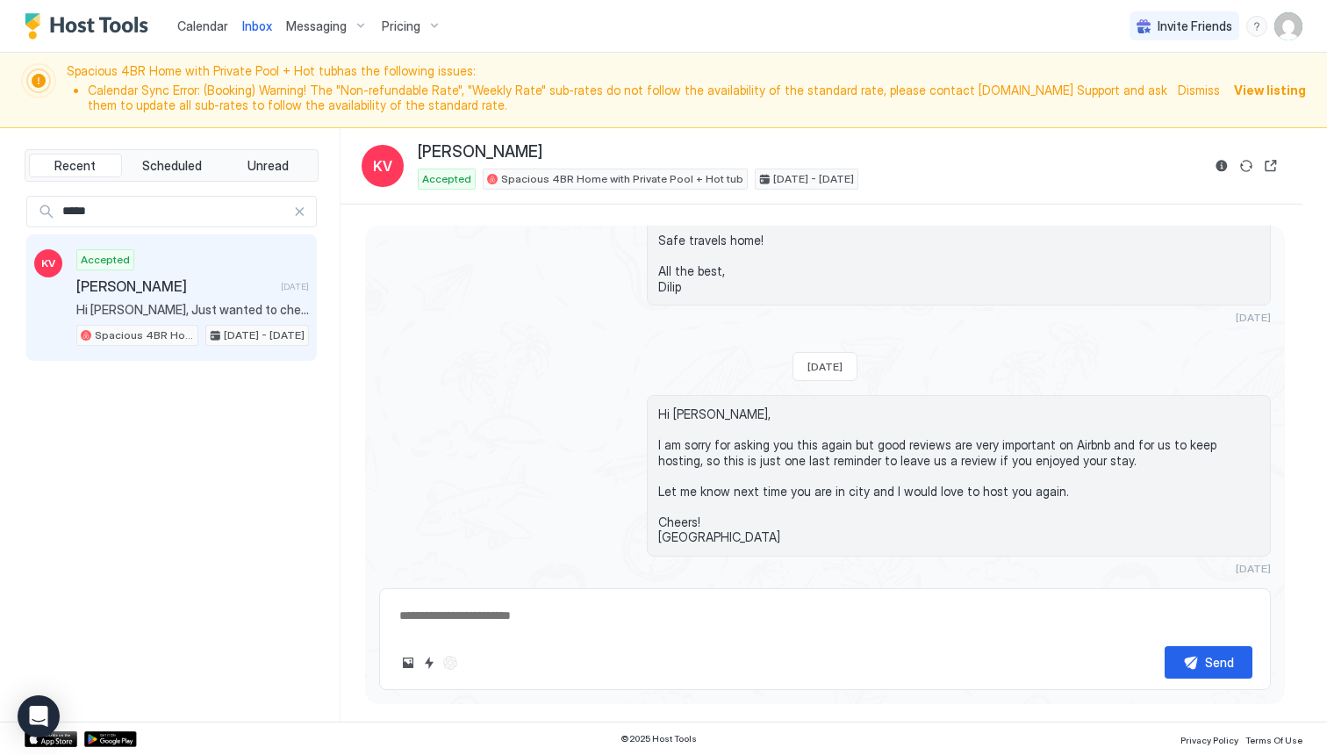
click at [304, 213] on div at bounding box center [299, 211] width 12 height 12
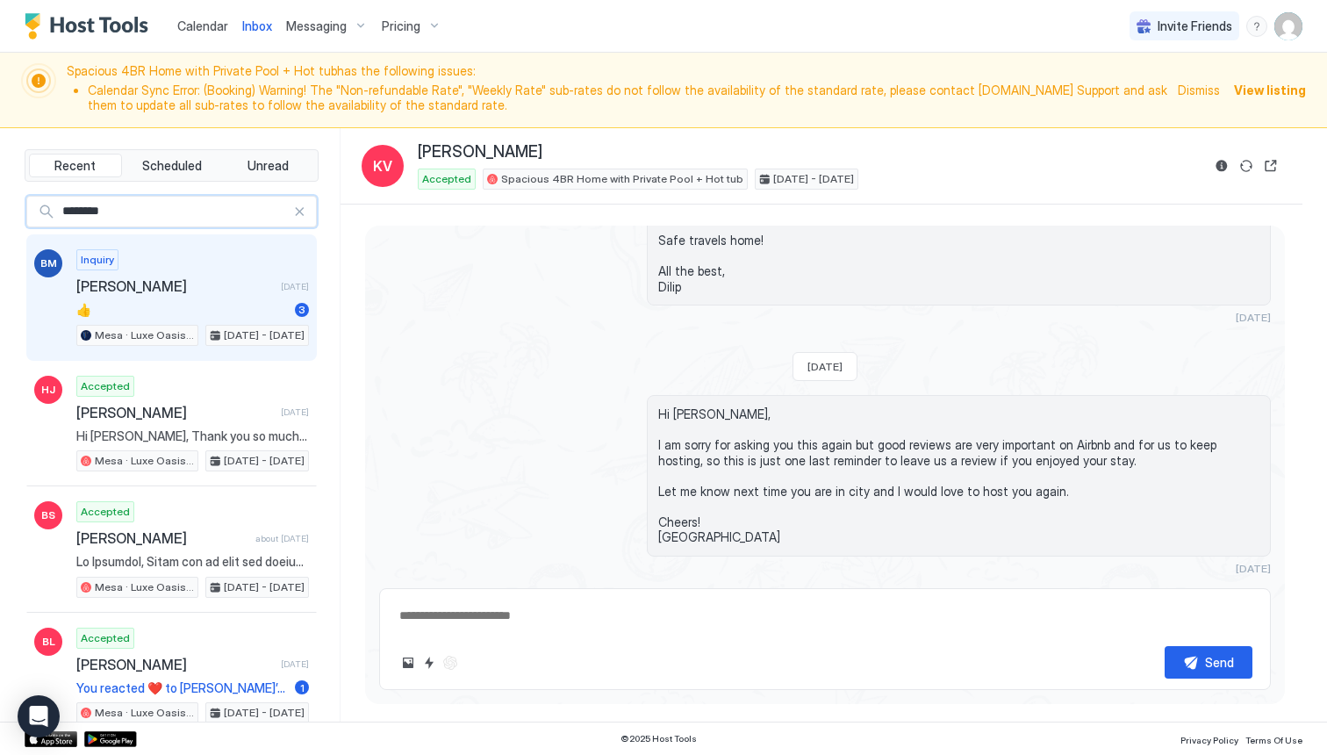
type input "********"
click at [185, 307] on span "👍" at bounding box center [181, 310] width 211 height 16
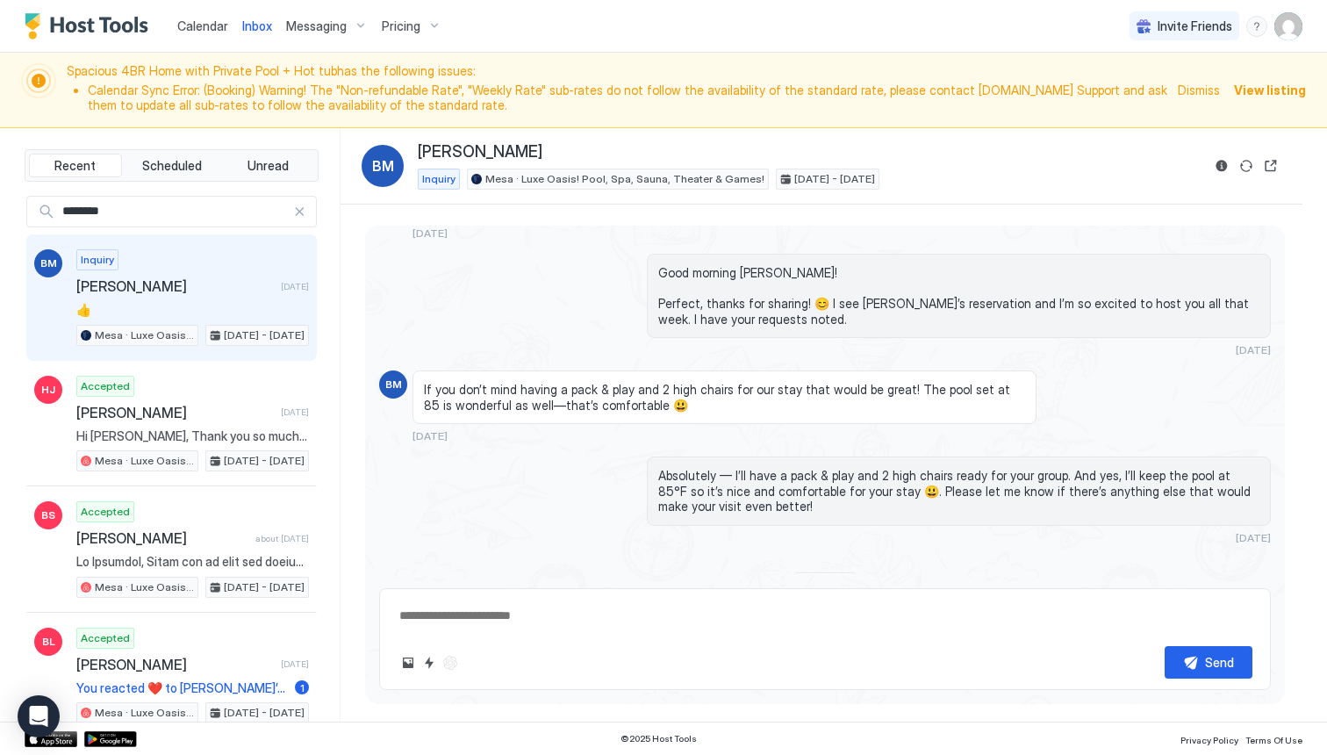
scroll to position [814, 0]
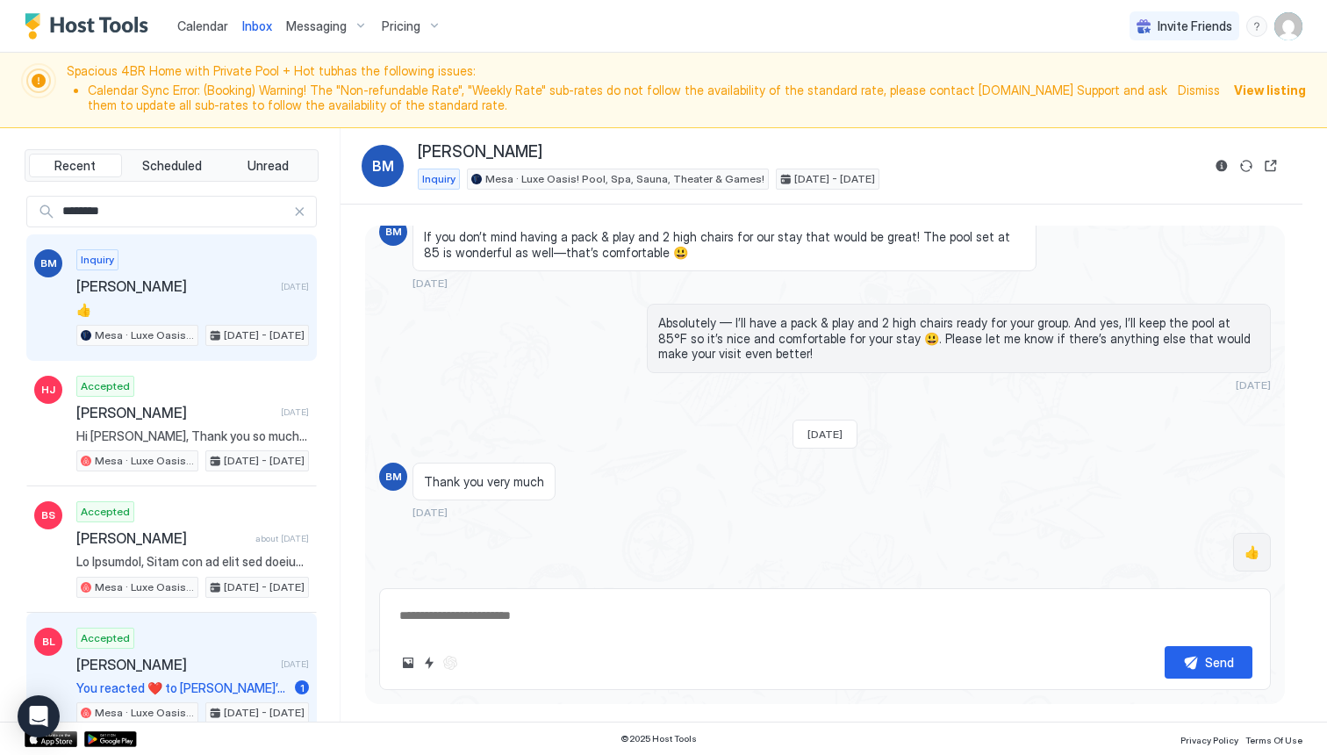
click at [125, 662] on span "[PERSON_NAME]" at bounding box center [174, 664] width 197 height 18
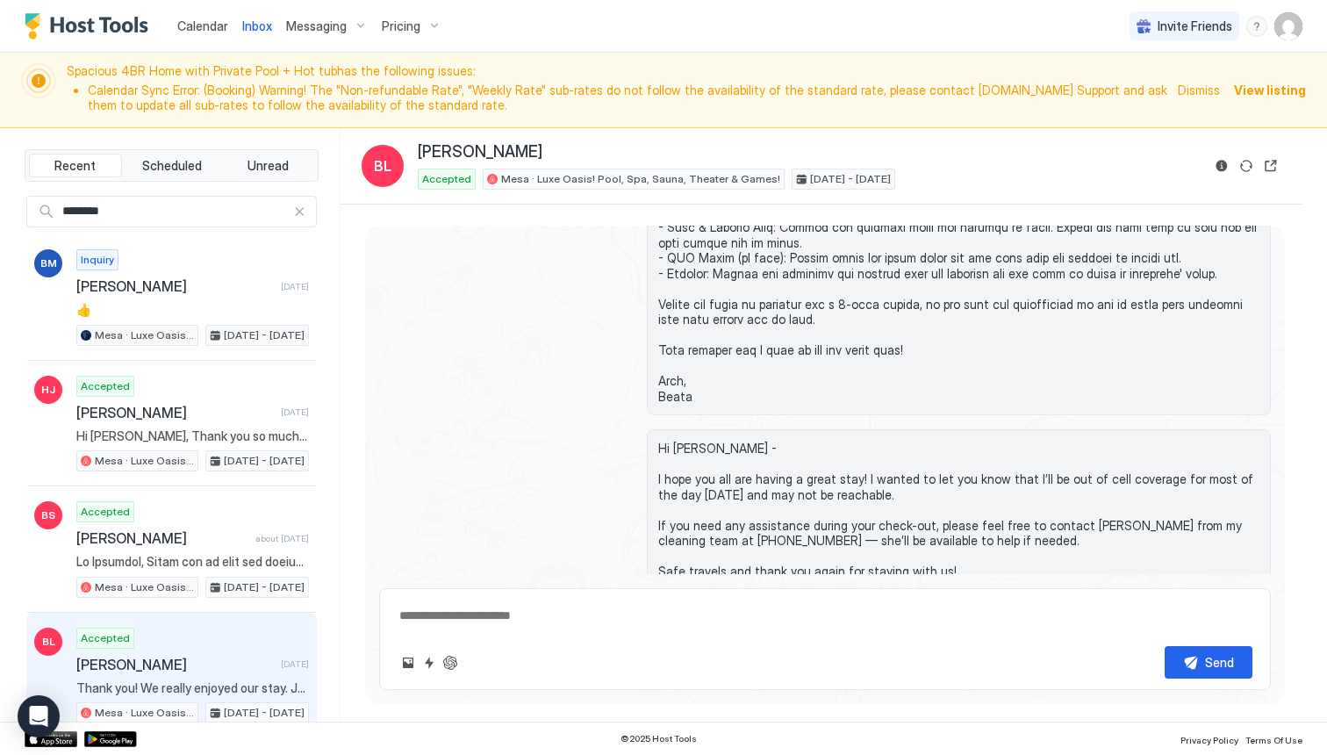
scroll to position [2545, 0]
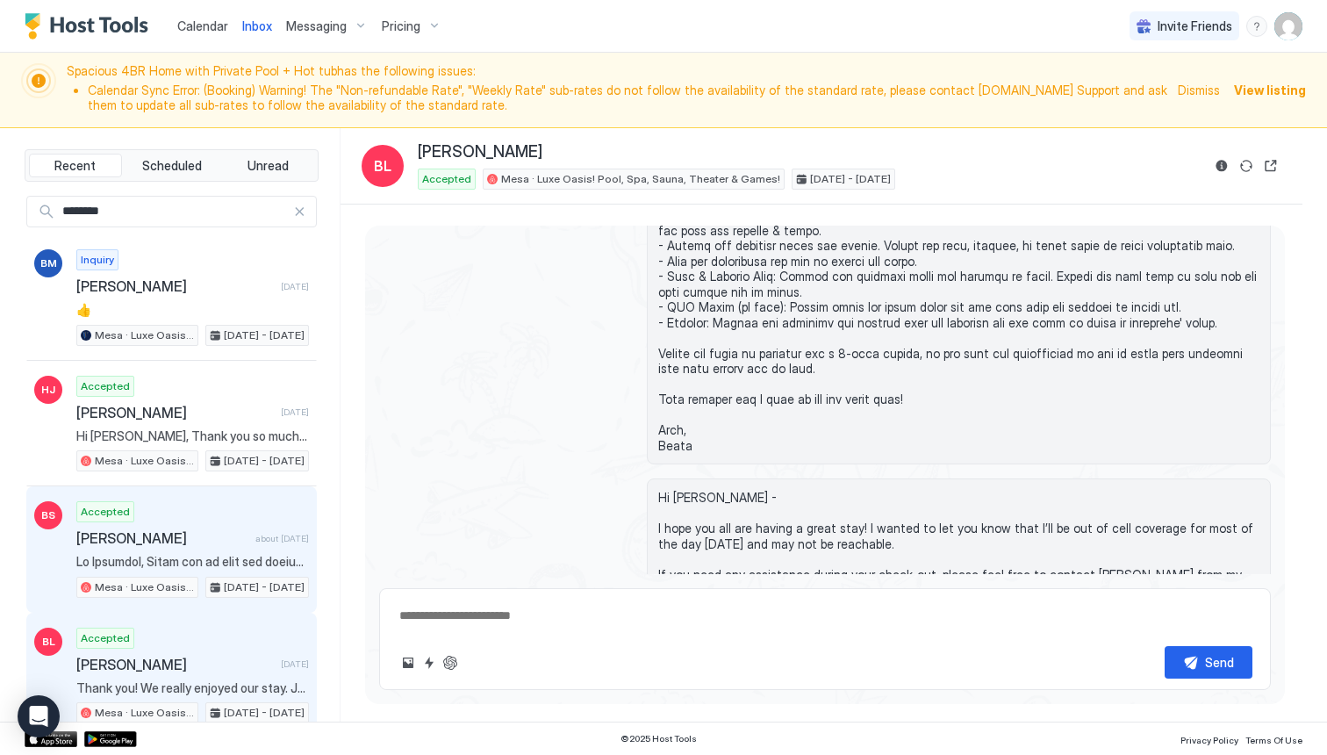
click at [223, 557] on span at bounding box center [192, 562] width 233 height 16
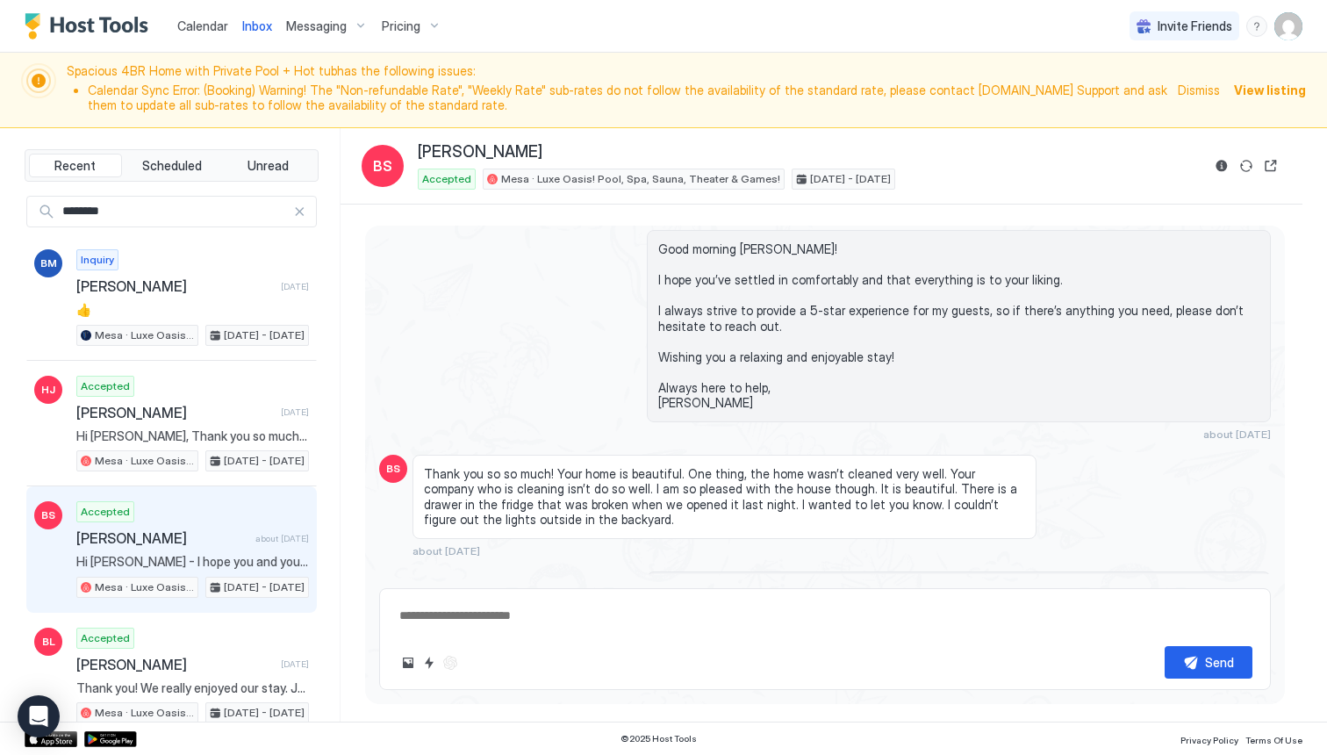
scroll to position [2642, 0]
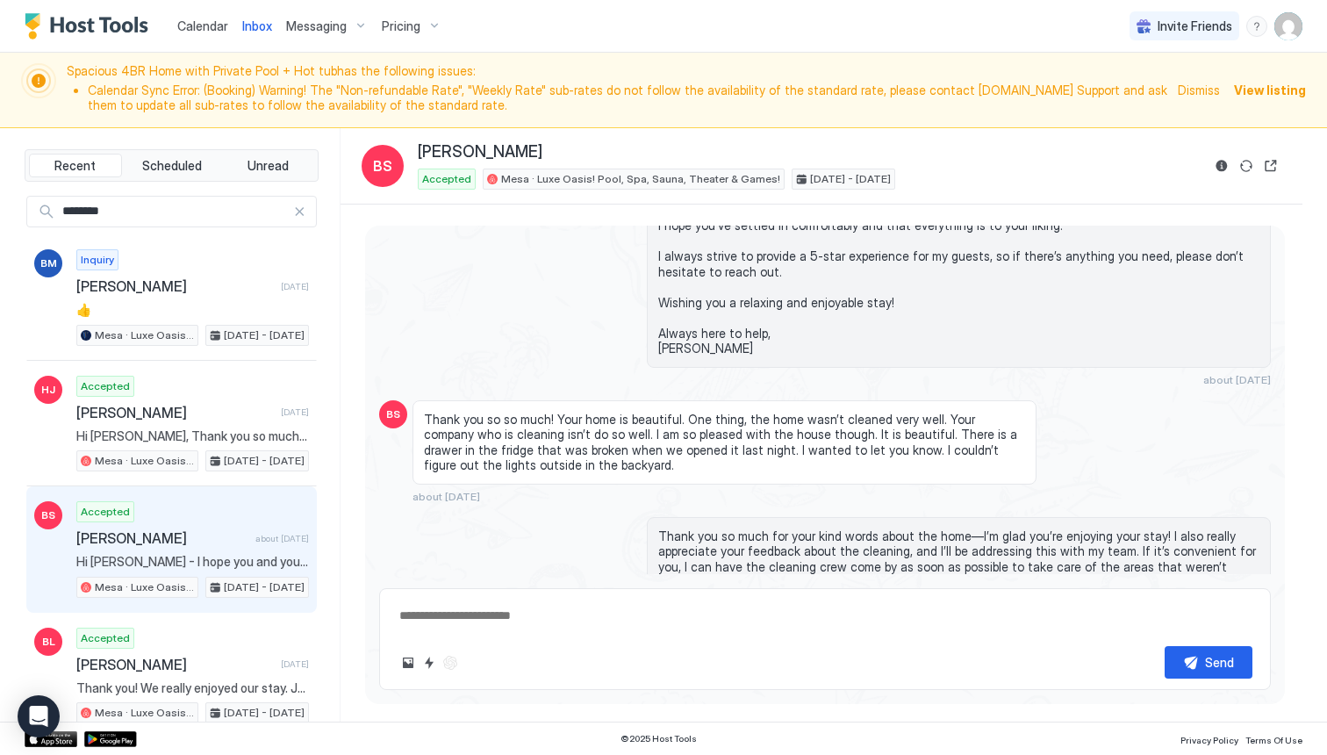
click at [301, 211] on div at bounding box center [299, 211] width 12 height 12
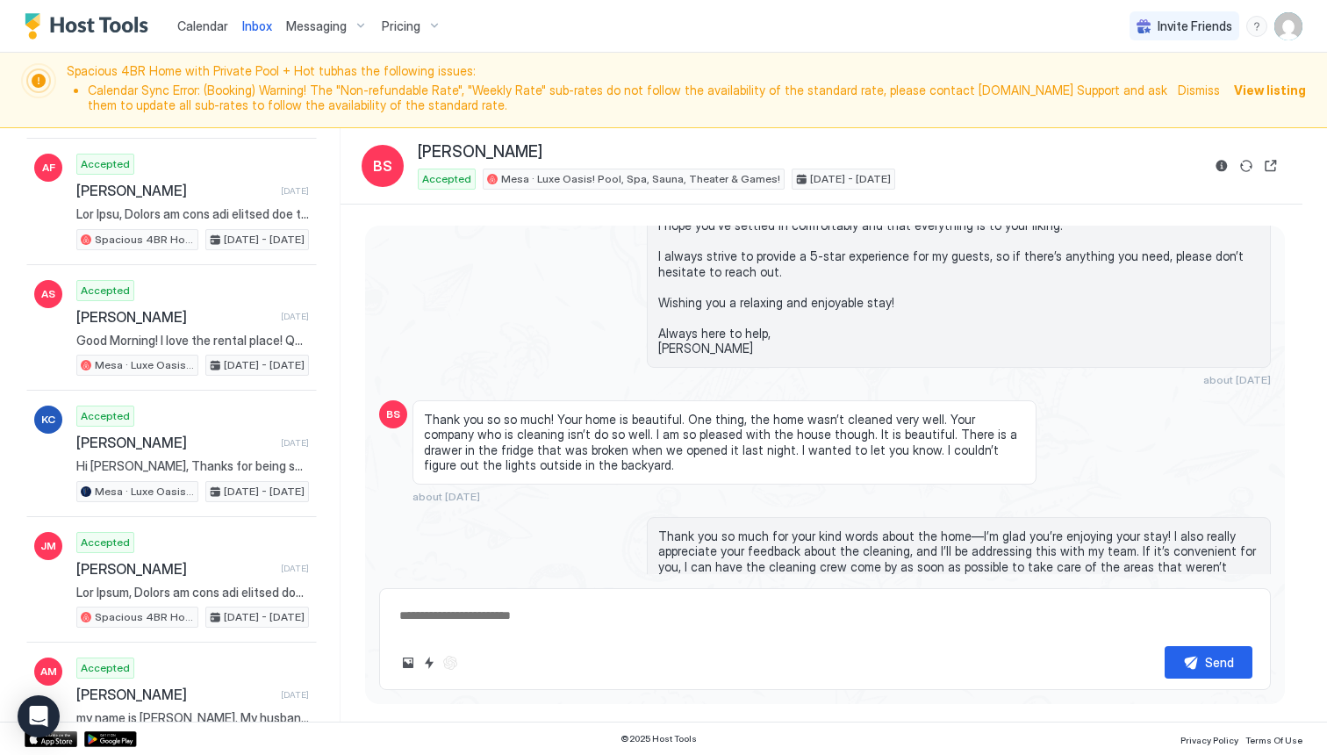
scroll to position [1609, 0]
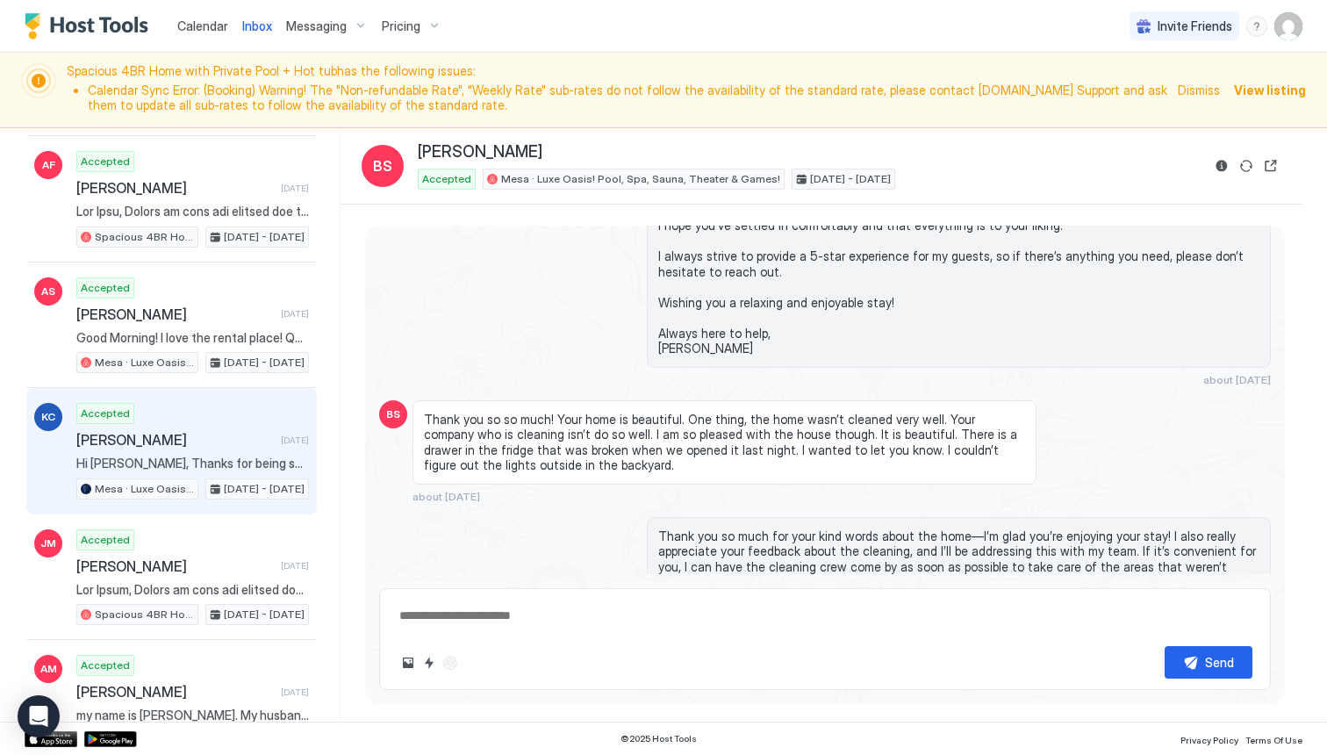
click at [210, 446] on span "[PERSON_NAME]" at bounding box center [174, 440] width 197 height 18
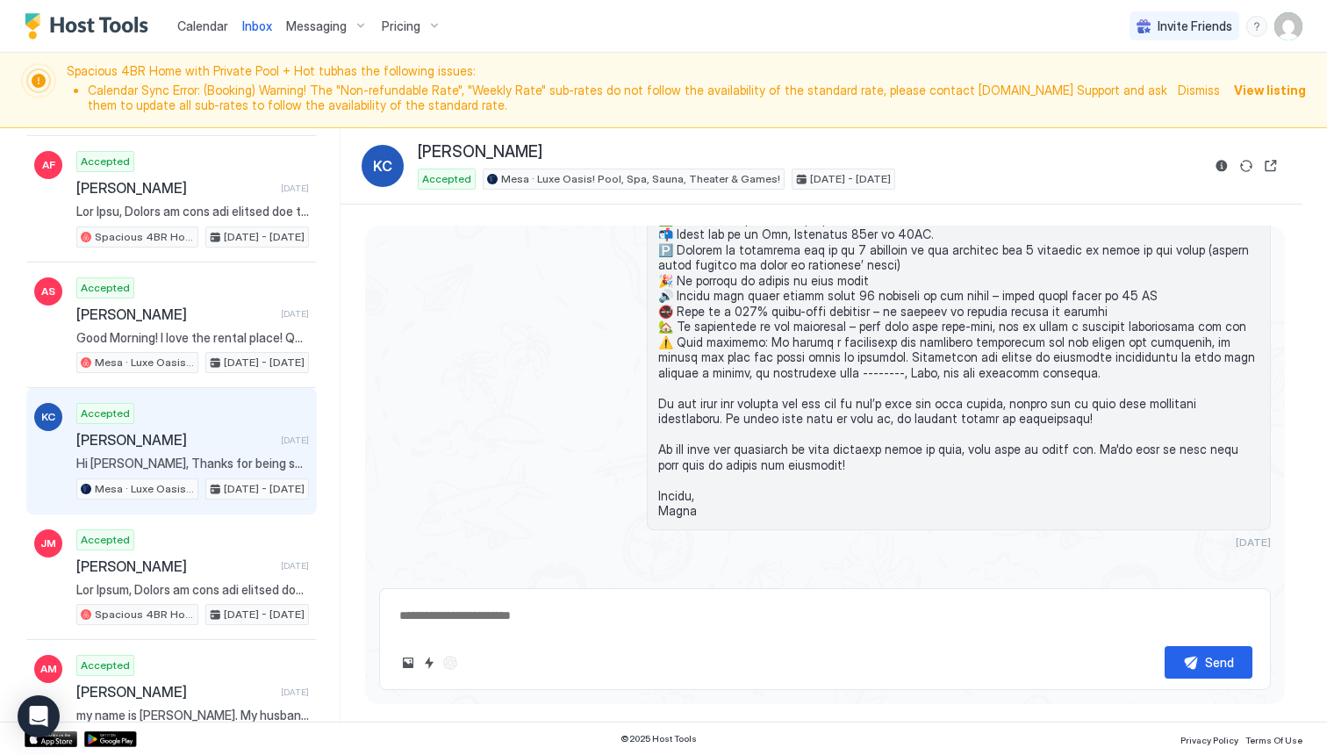
scroll to position [2345, 0]
